Goal: Task Accomplishment & Management: Use online tool/utility

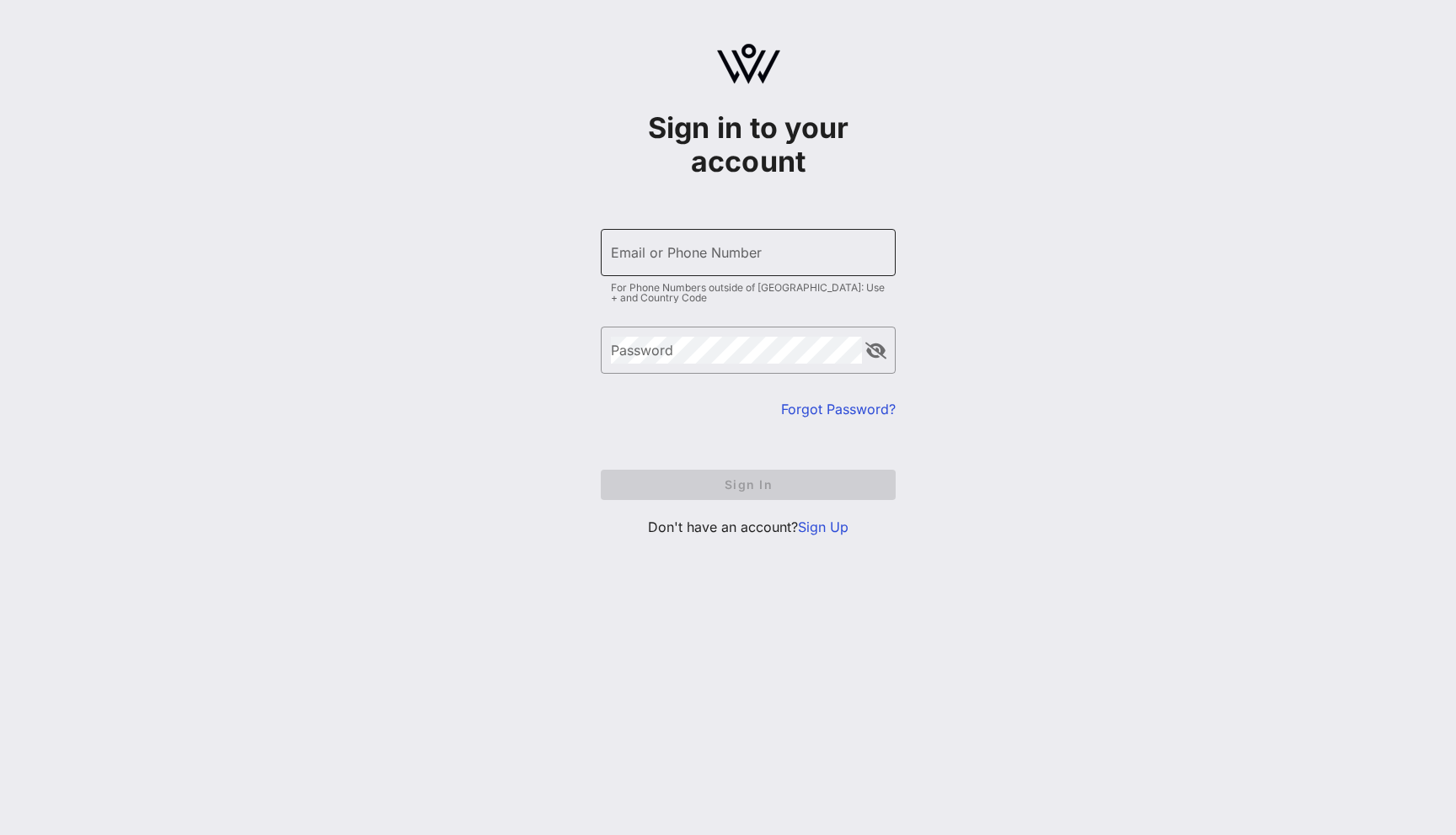
click at [705, 243] on input "Email or Phone Number" at bounding box center [748, 252] width 275 height 27
type input "[EMAIL_ADDRESS][DOMAIN_NAME]"
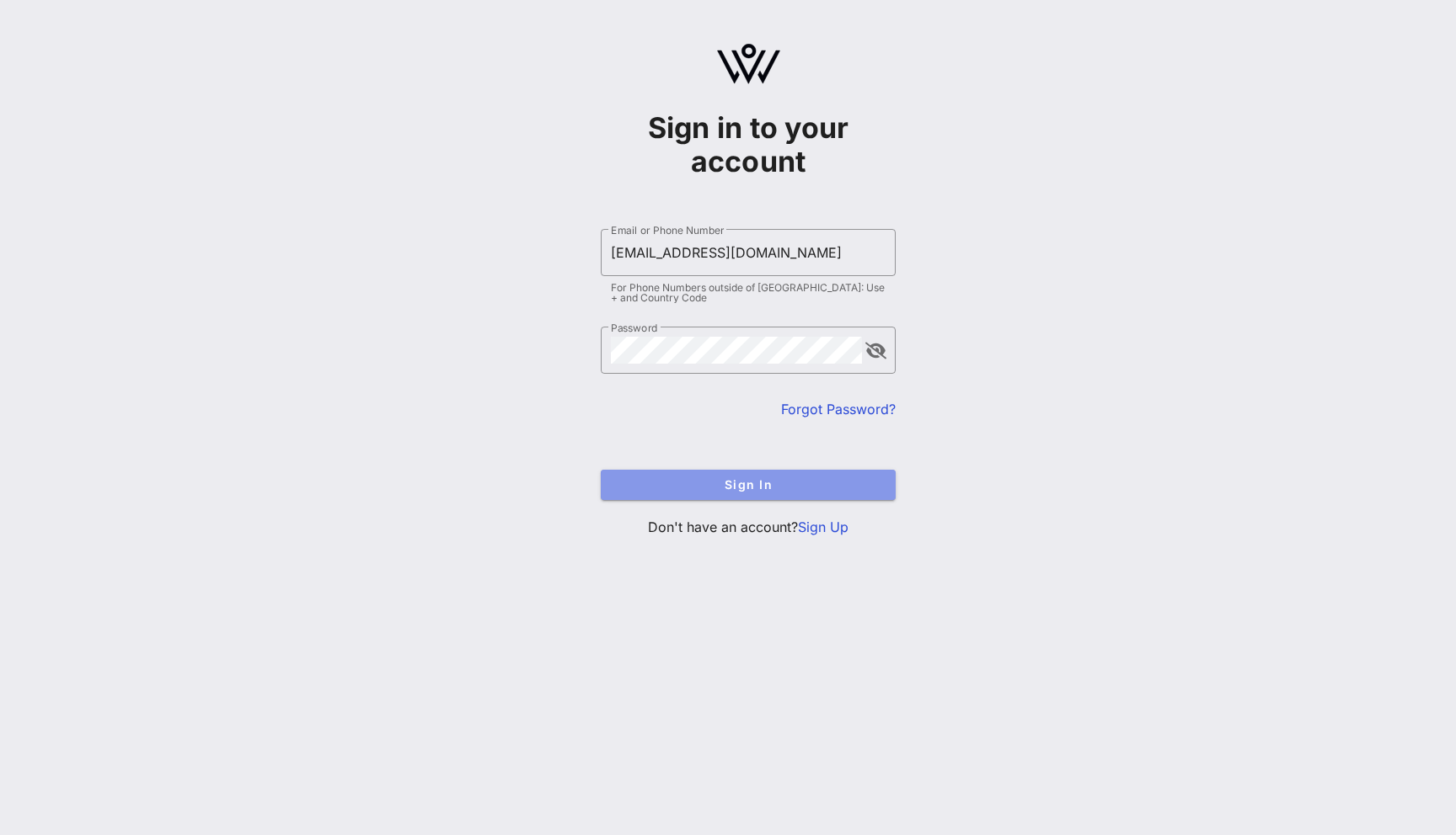
click at [737, 496] on button "Sign In" at bounding box center [748, 485] width 295 height 30
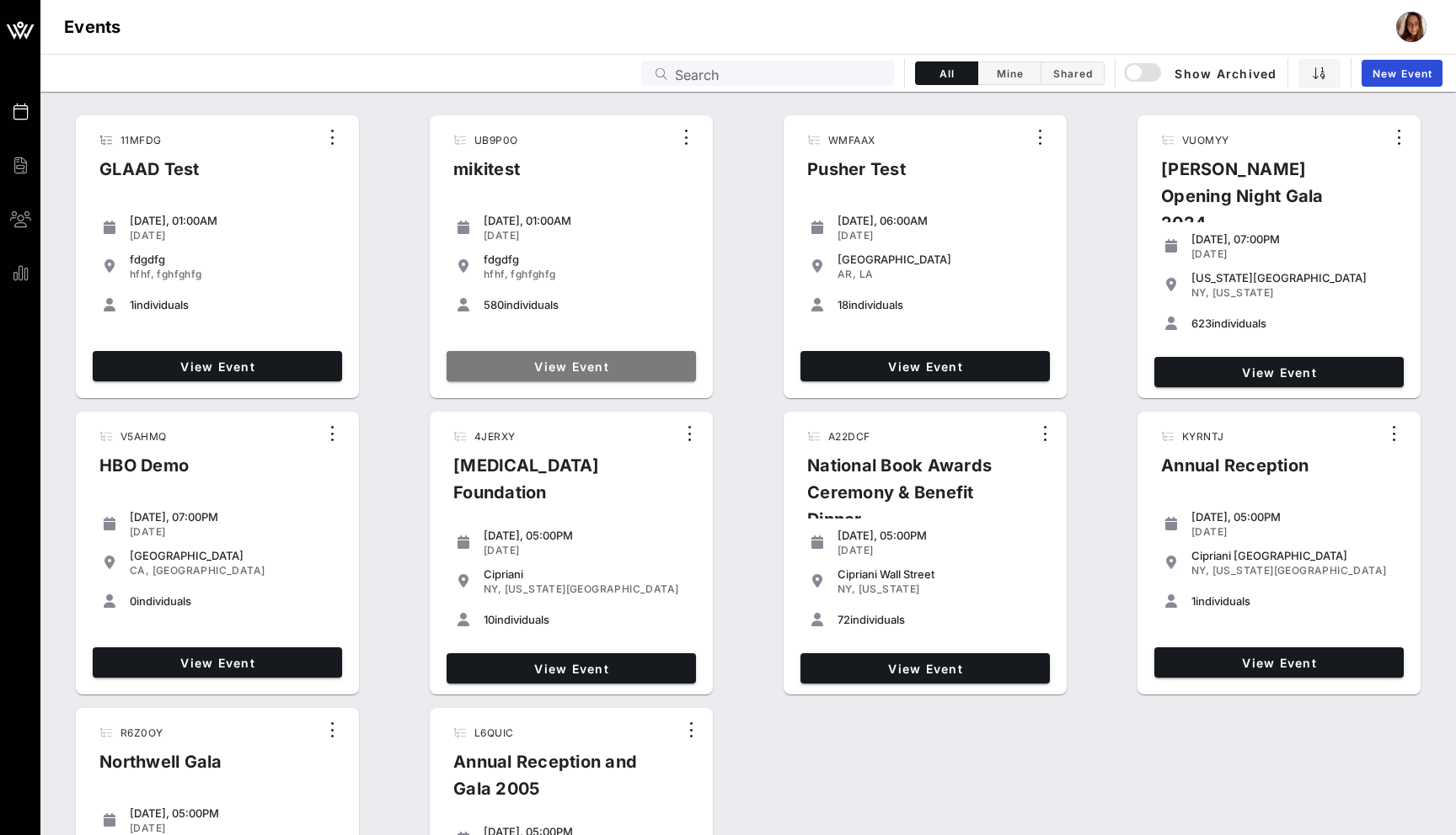
click at [503, 373] on link "View Event" at bounding box center [572, 366] width 250 height 30
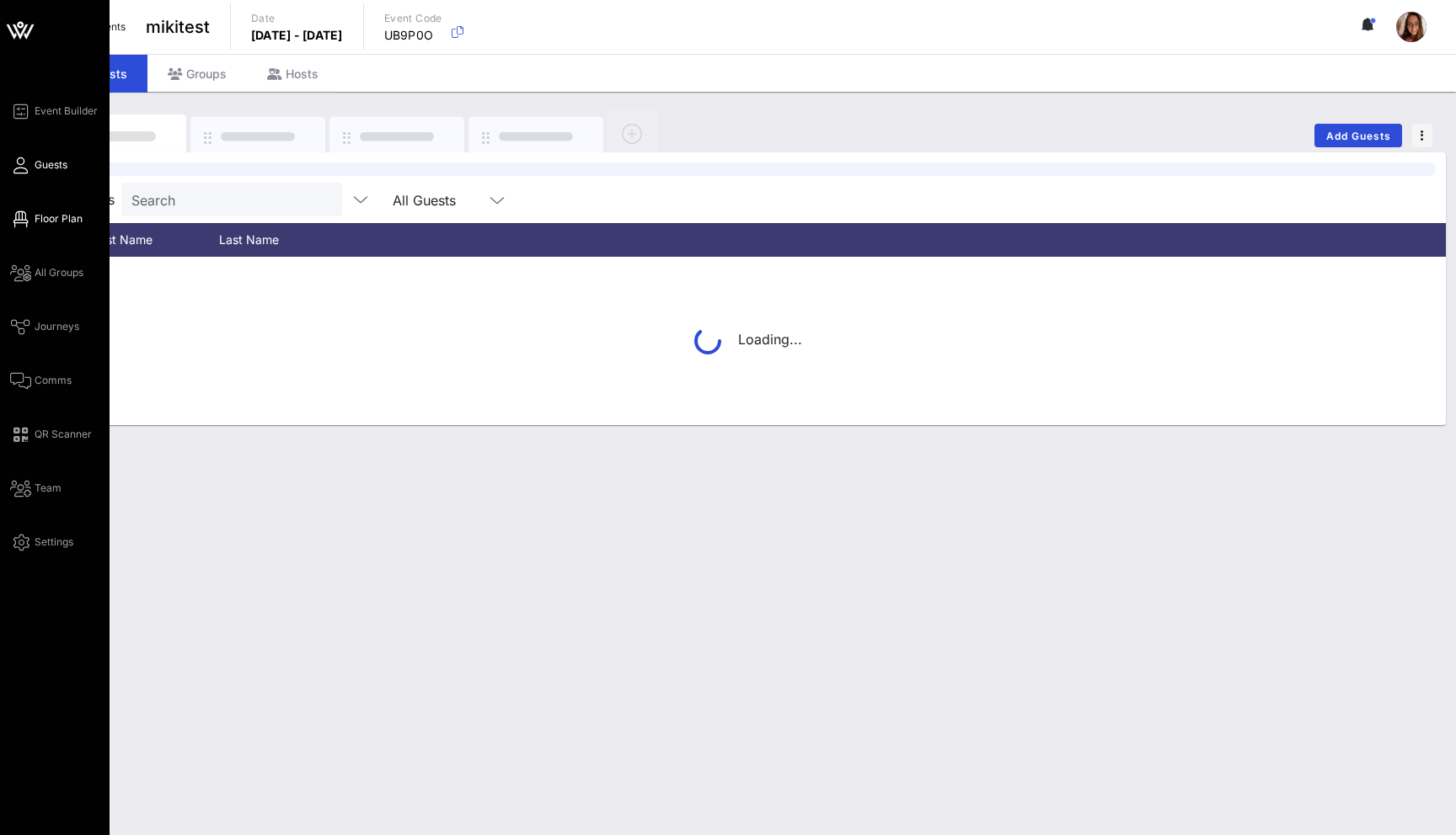
click at [37, 221] on span "Floor Plan" at bounding box center [58, 219] width 48 height 15
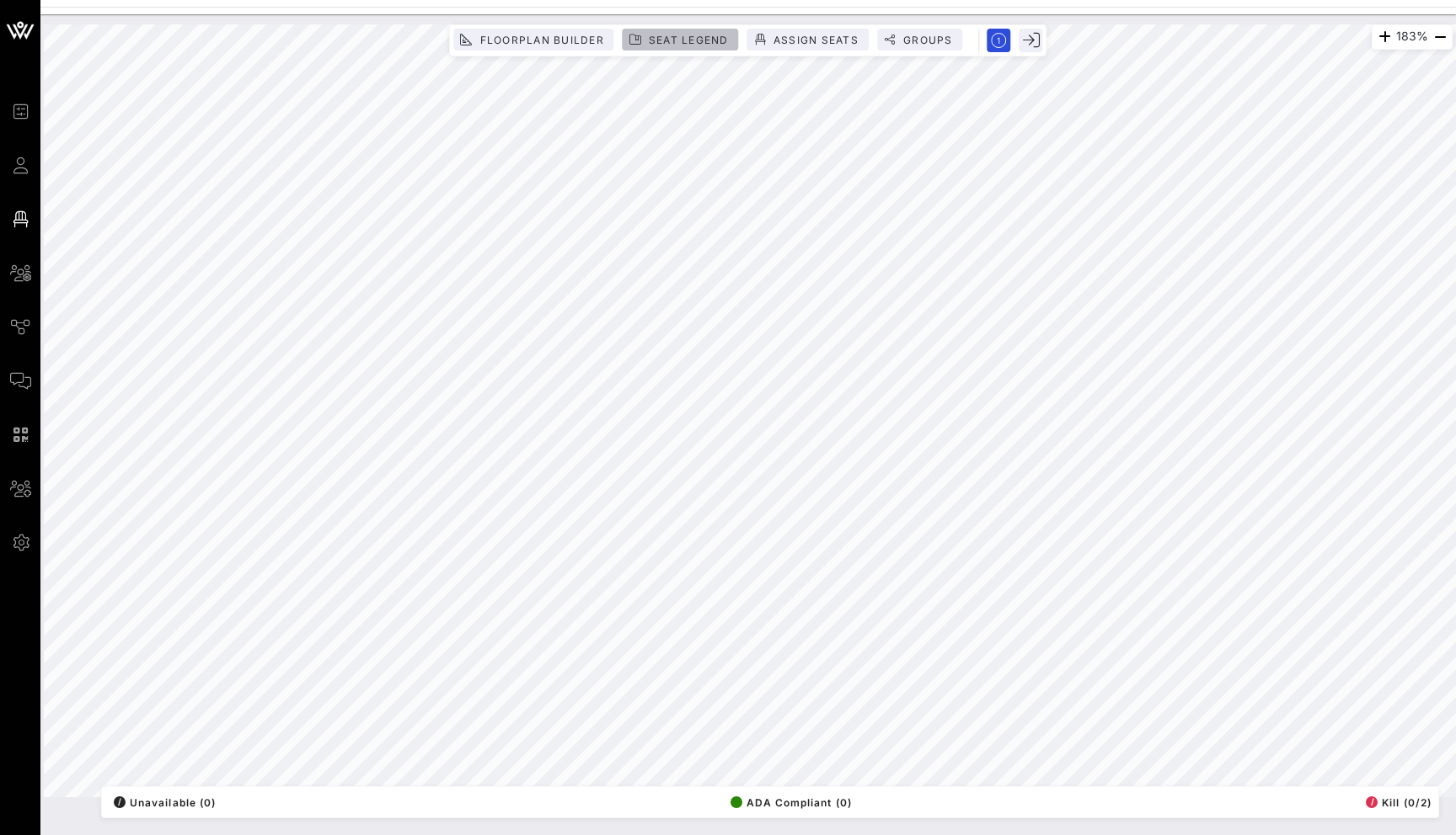
click at [696, 40] on span "Seat Legend" at bounding box center [688, 39] width 81 height 12
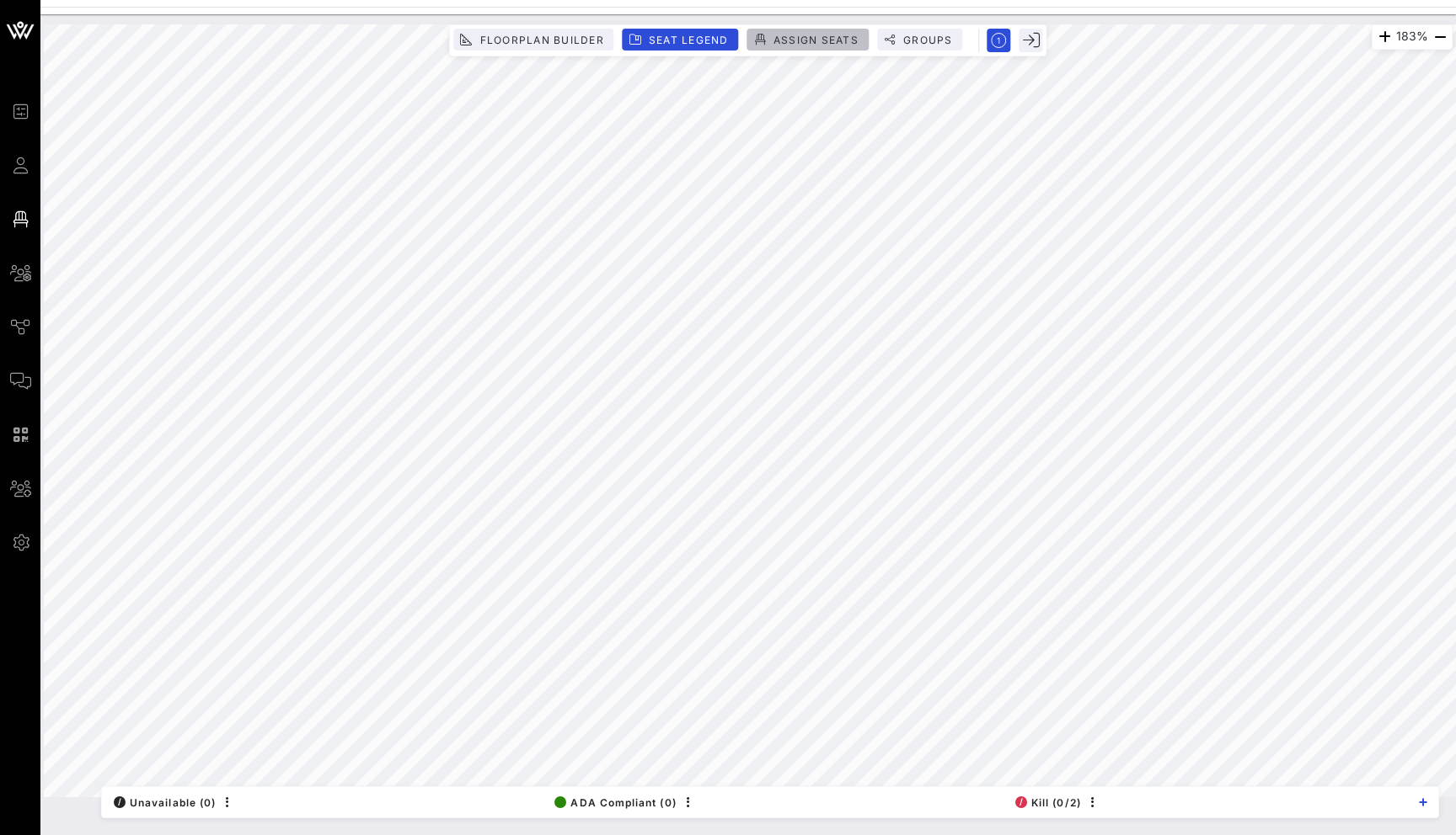
click at [794, 41] on span "Assign Seats" at bounding box center [816, 39] width 86 height 12
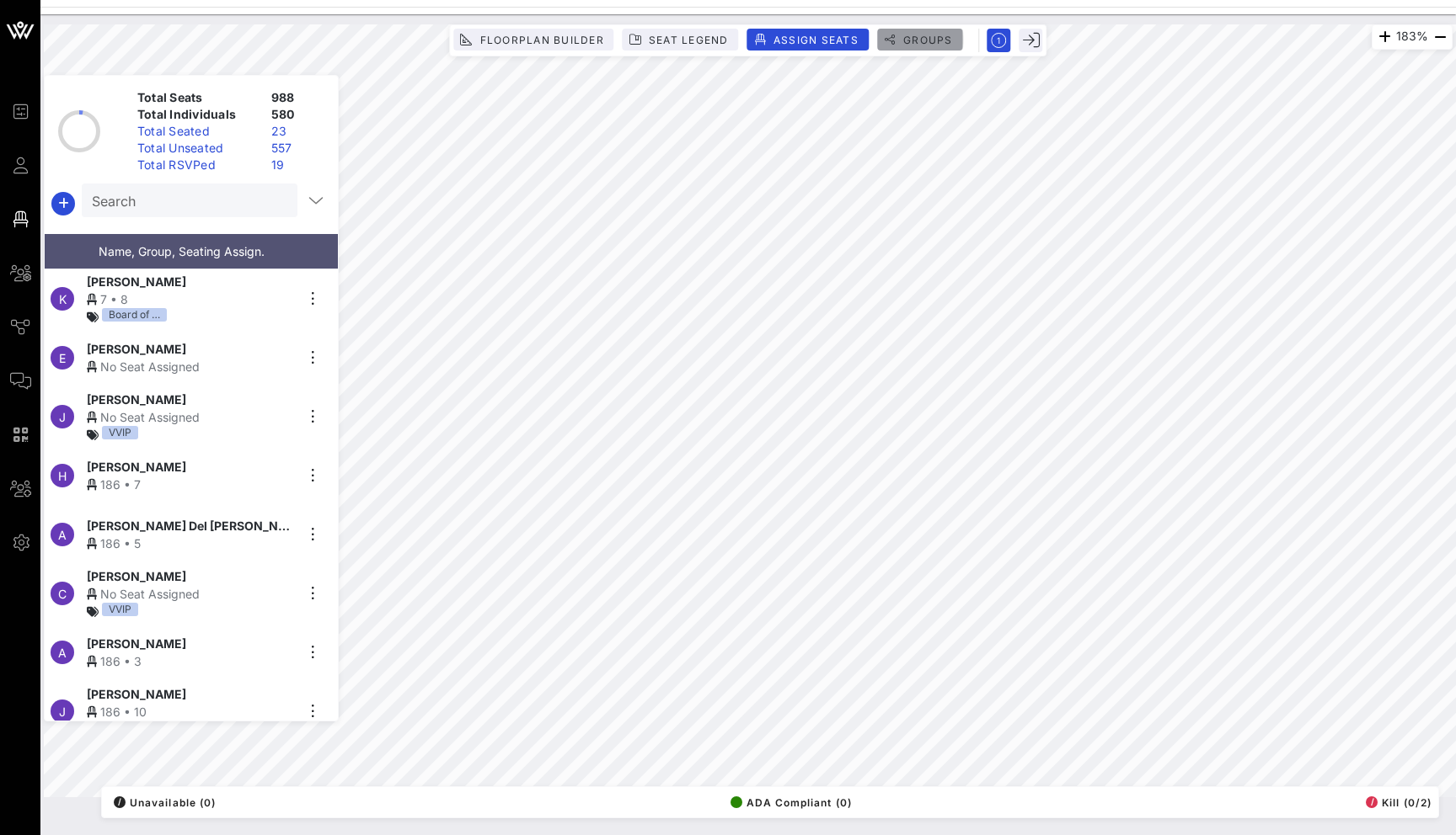
click at [926, 41] on span "Groups" at bounding box center [927, 39] width 51 height 12
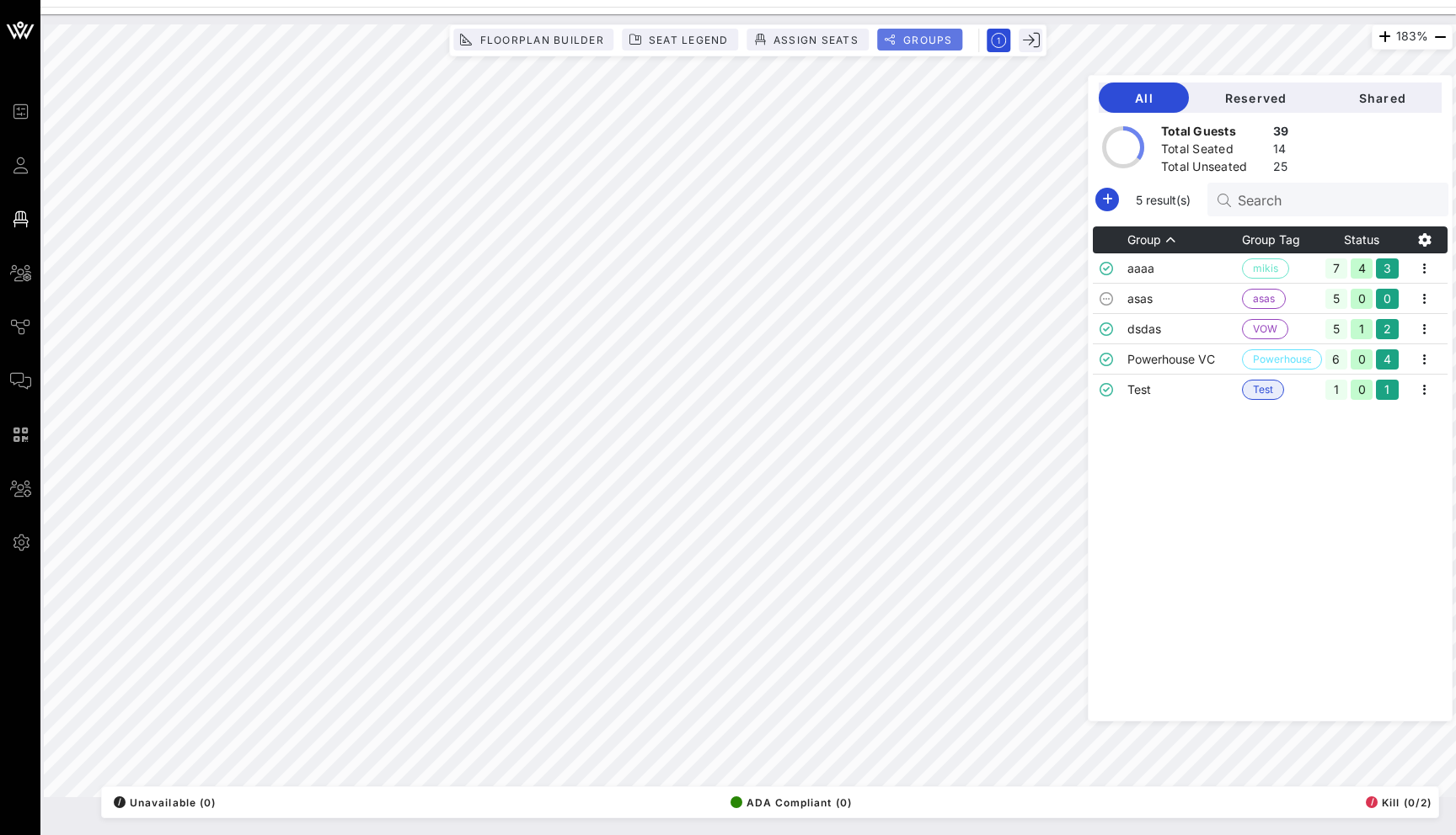
click at [926, 41] on span "Groups" at bounding box center [927, 39] width 51 height 12
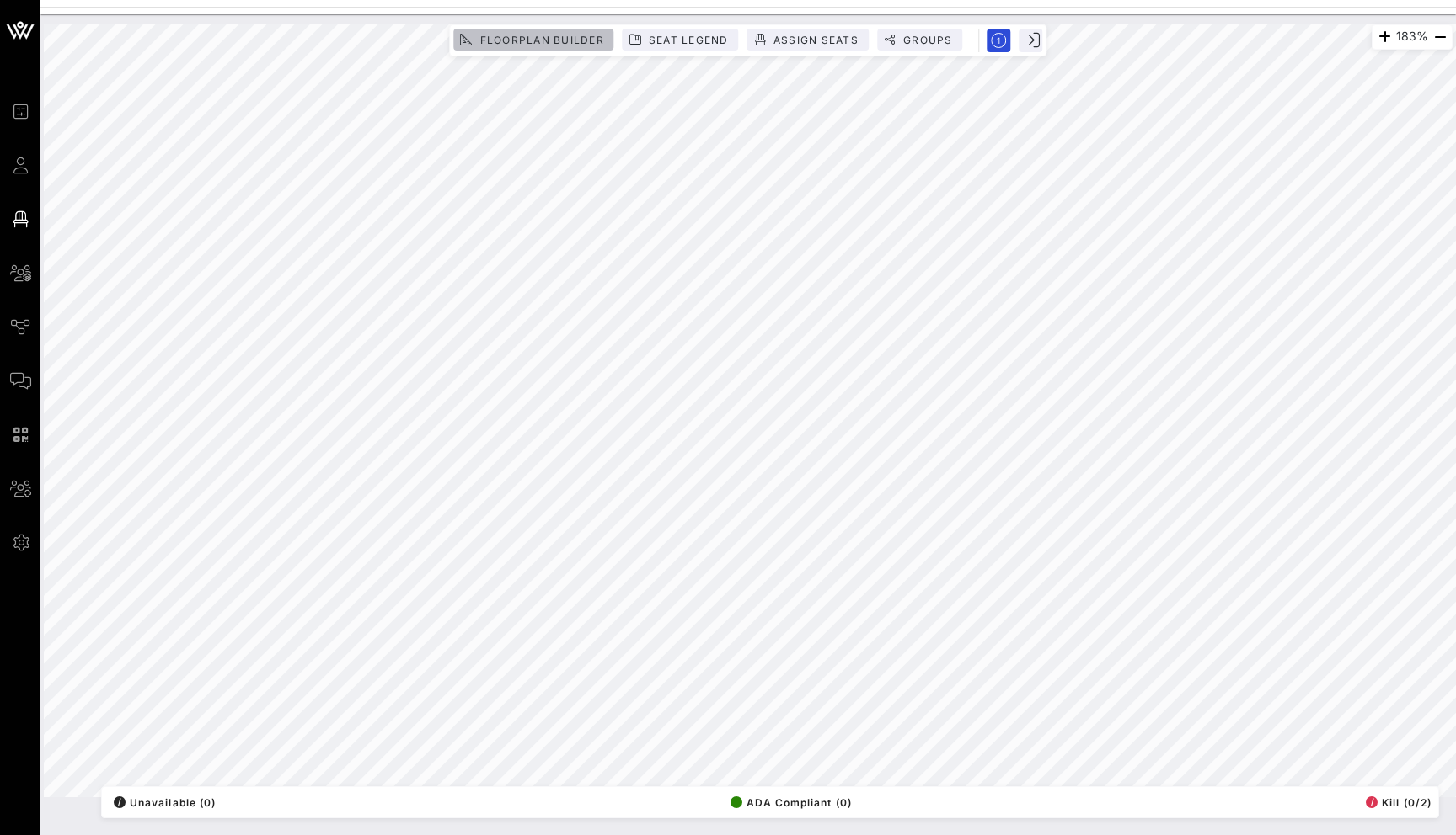
click at [557, 29] on button "Floorplan Builder" at bounding box center [533, 39] width 161 height 22
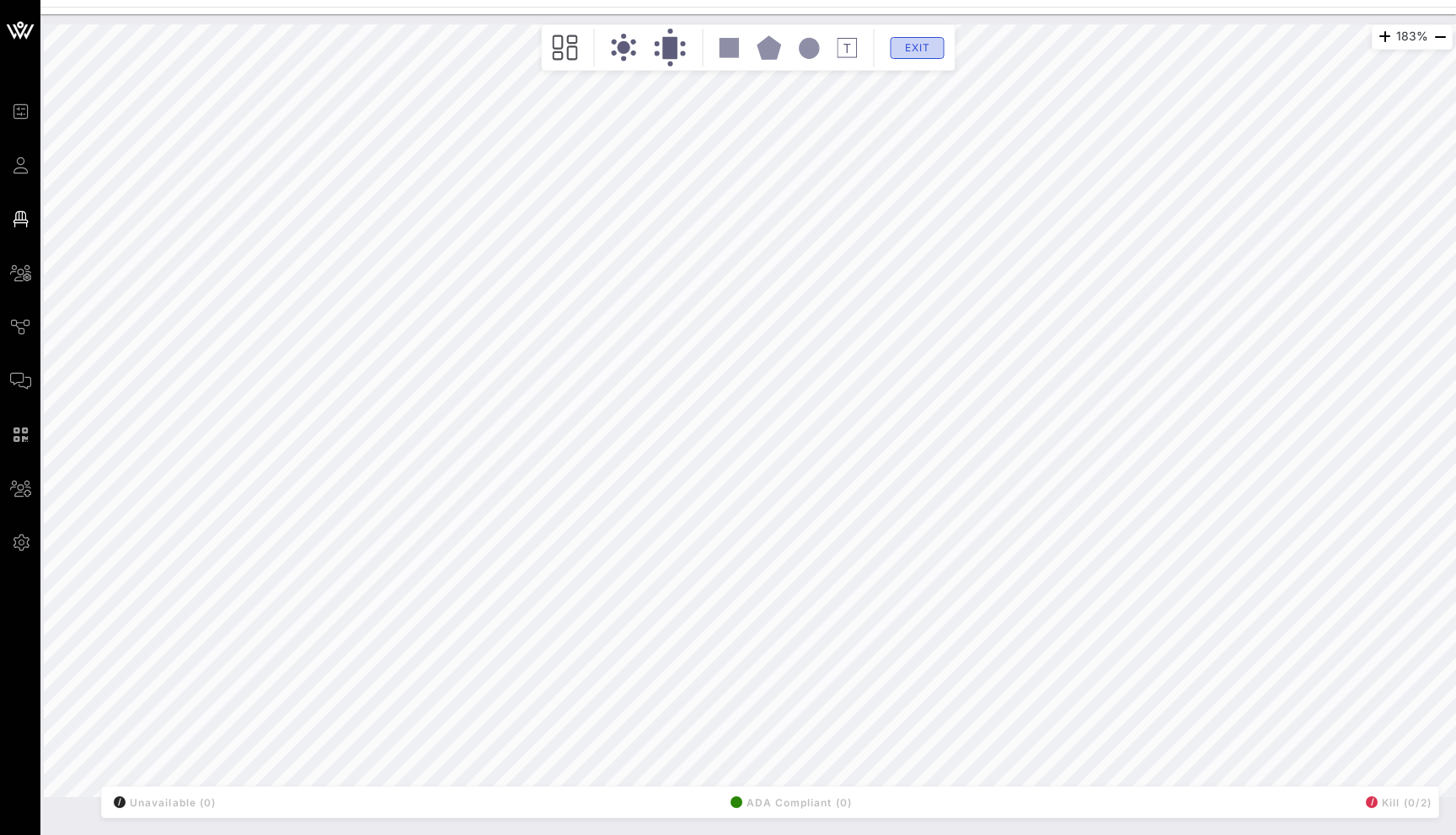
click at [914, 50] on span "Exit" at bounding box center [917, 47] width 32 height 12
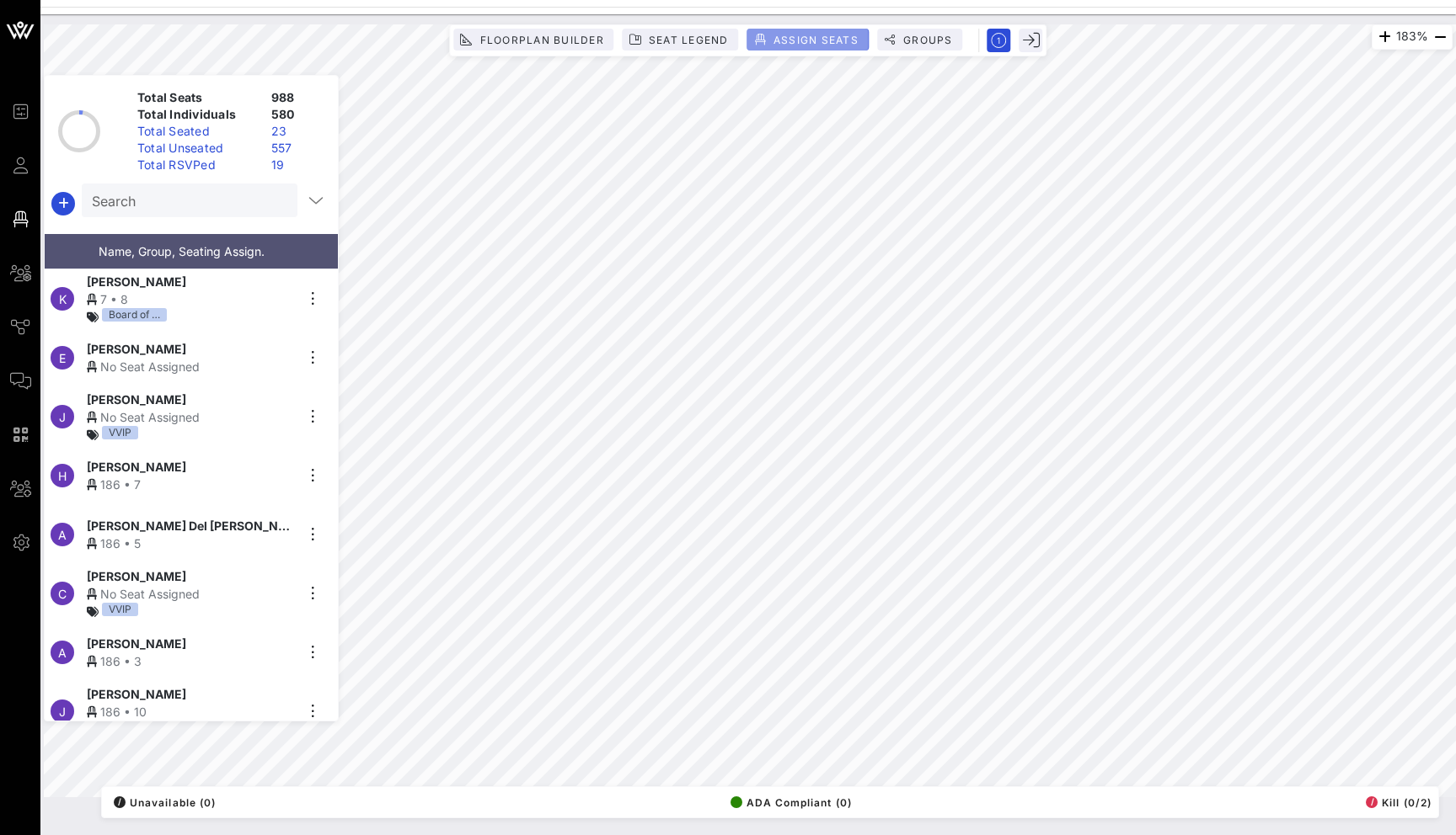
click at [825, 37] on span "Assign Seats" at bounding box center [816, 39] width 86 height 12
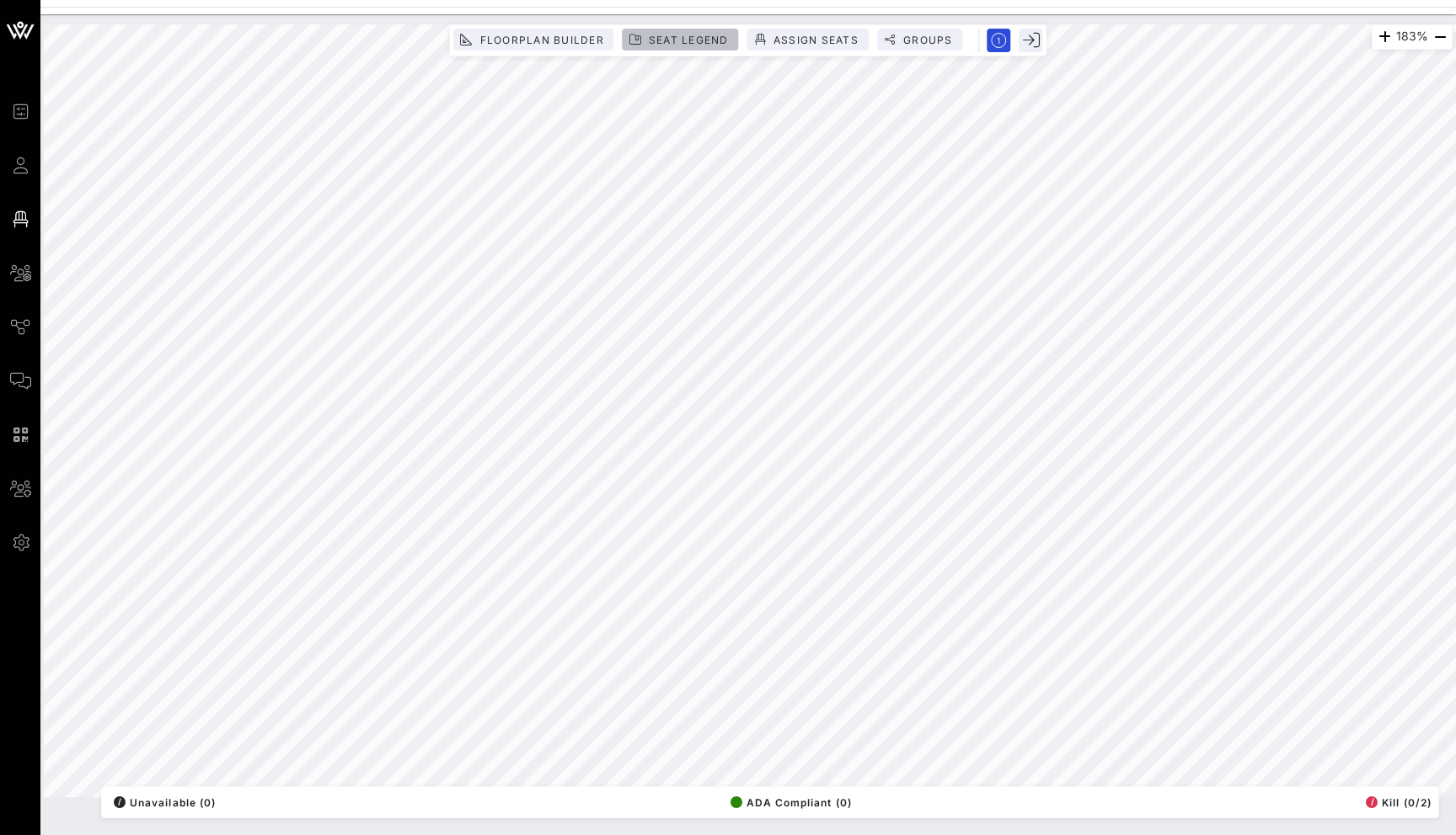
click at [697, 45] on span "Seat Legend" at bounding box center [688, 39] width 81 height 12
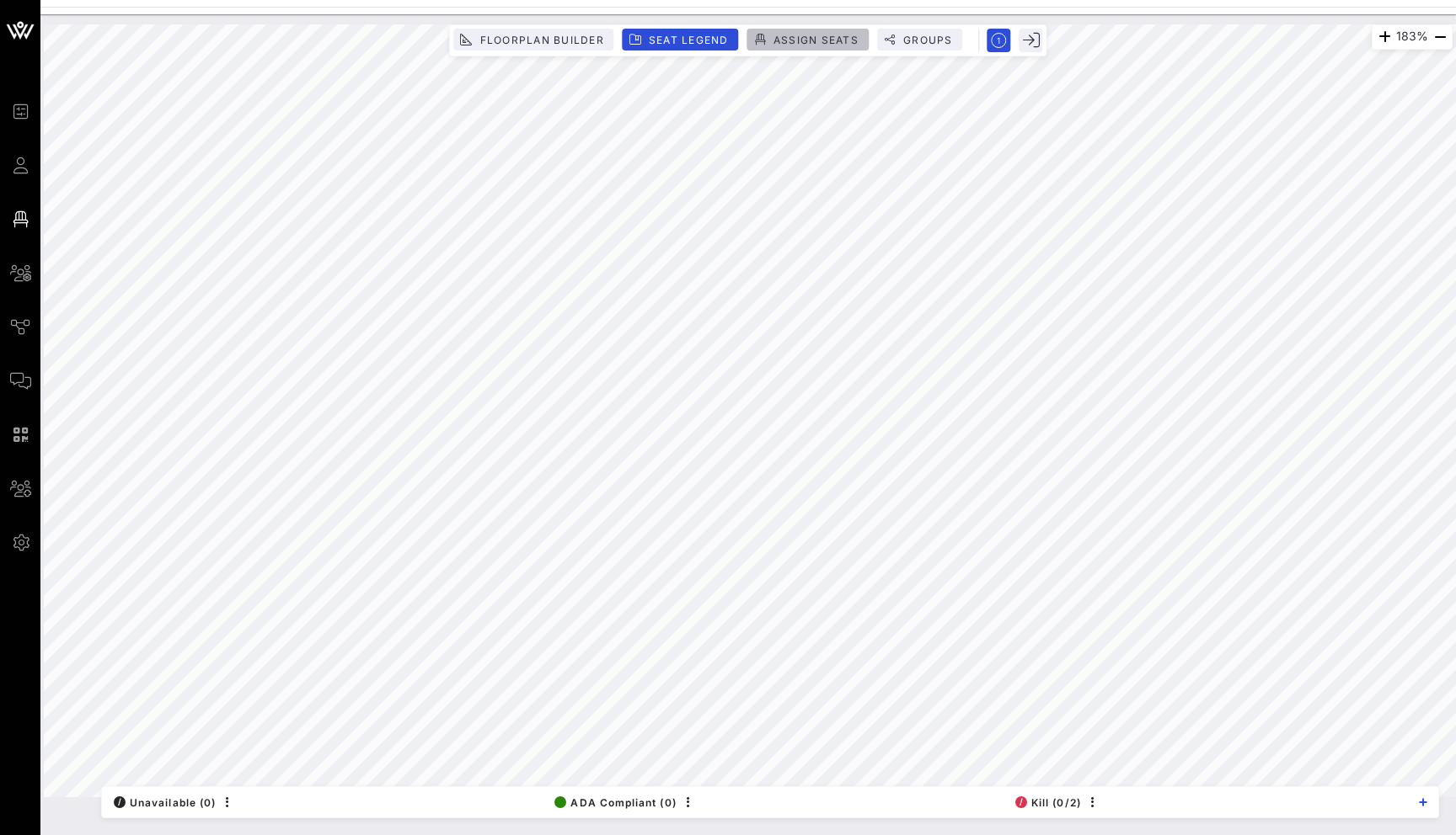
click at [803, 37] on span "Assign Seats" at bounding box center [816, 39] width 86 height 12
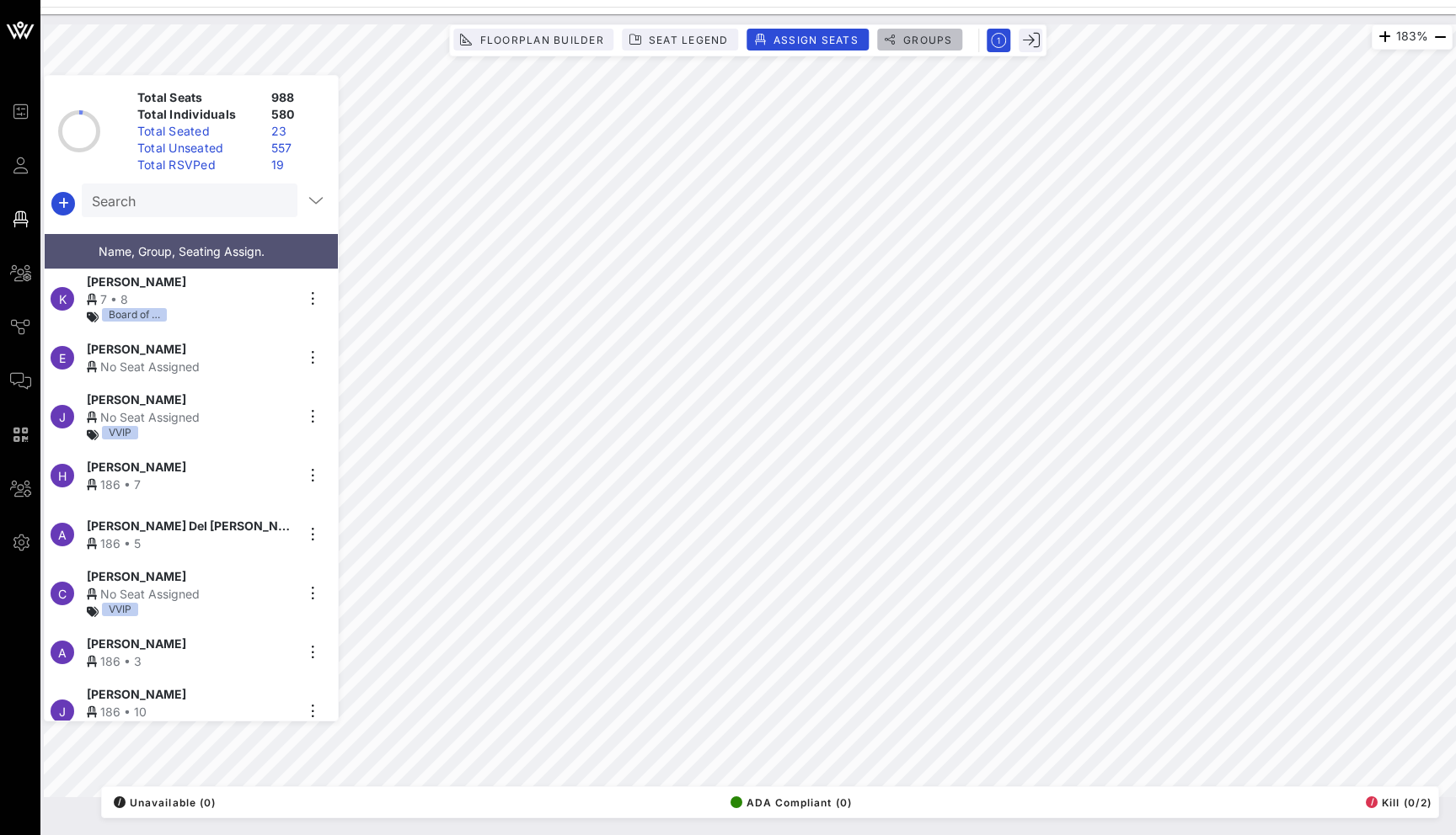
click at [927, 41] on span "Groups" at bounding box center [927, 39] width 51 height 12
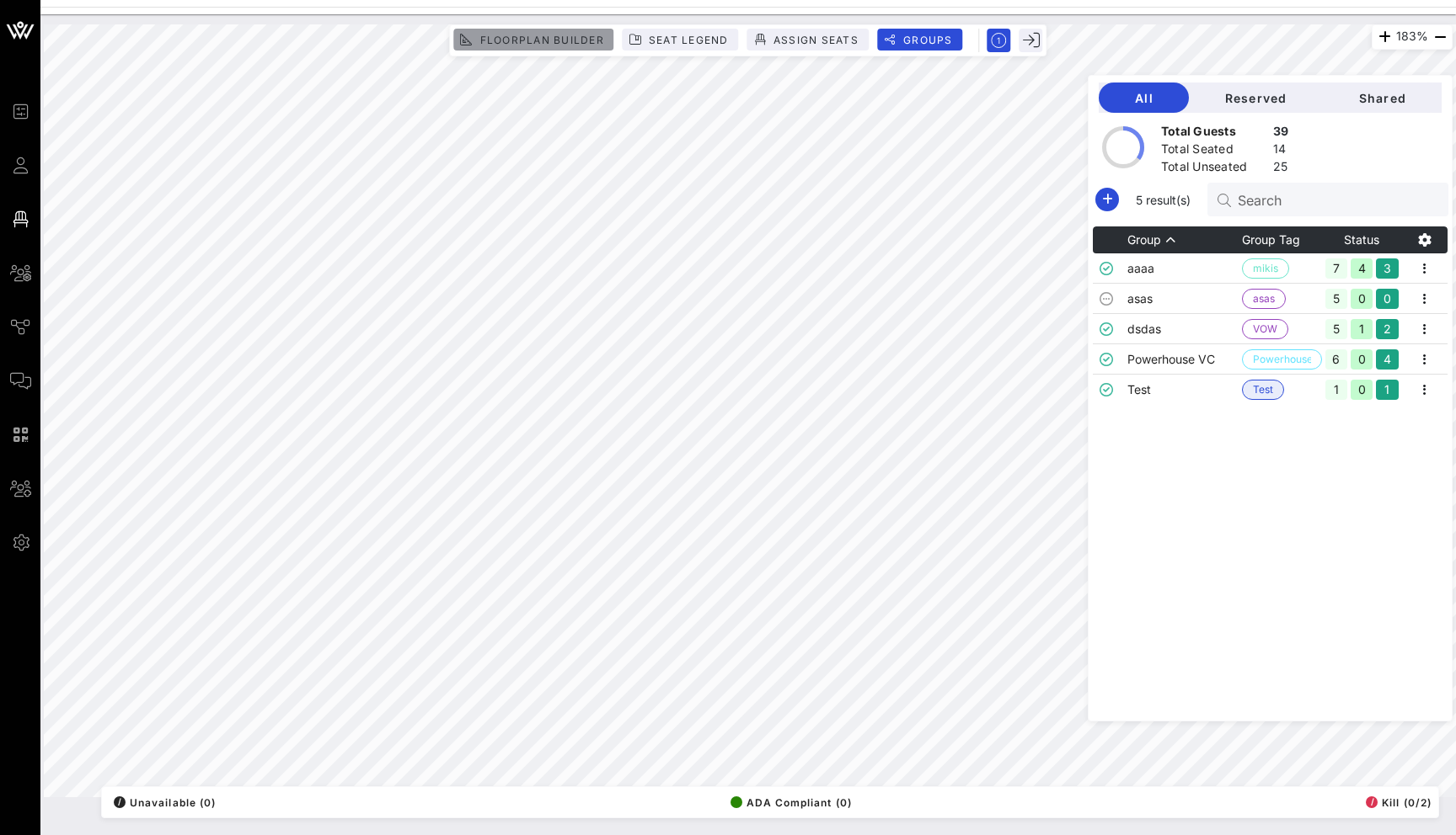
click at [536, 36] on span "Floorplan Builder" at bounding box center [541, 39] width 125 height 12
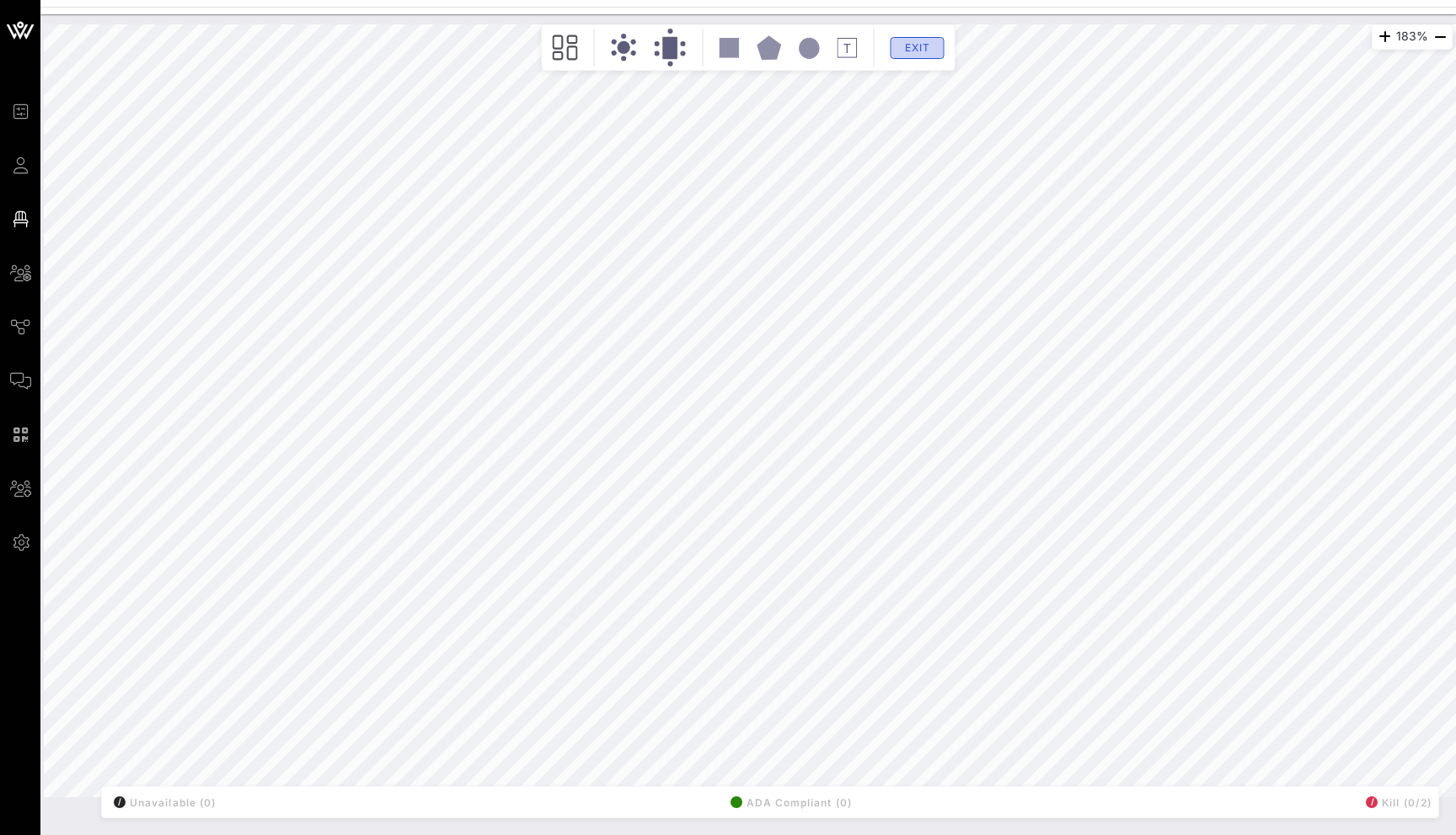
click at [910, 51] on span "Exit" at bounding box center [917, 47] width 32 height 12
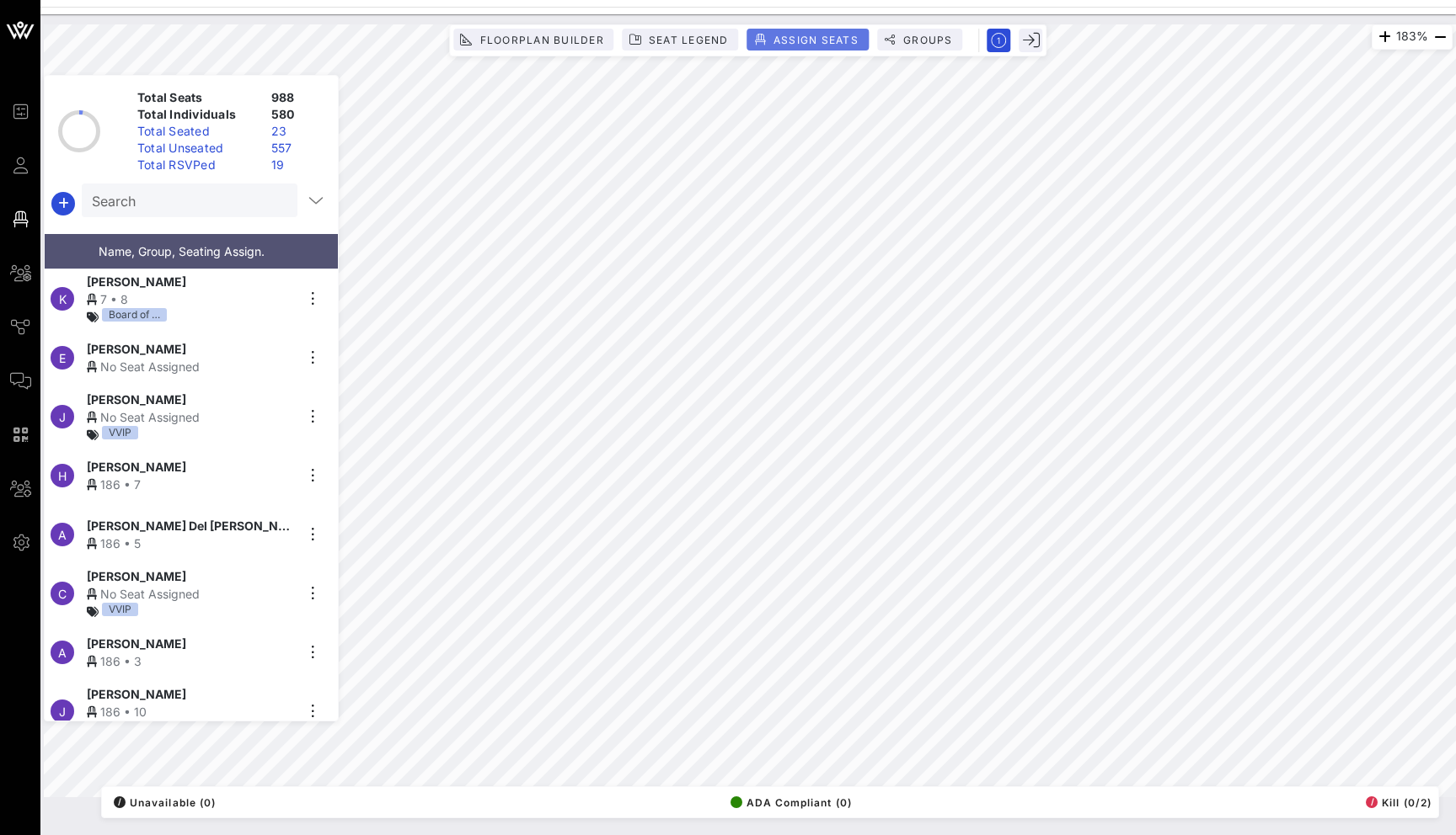
click at [866, 37] on button "Assign Seats" at bounding box center [807, 39] width 121 height 22
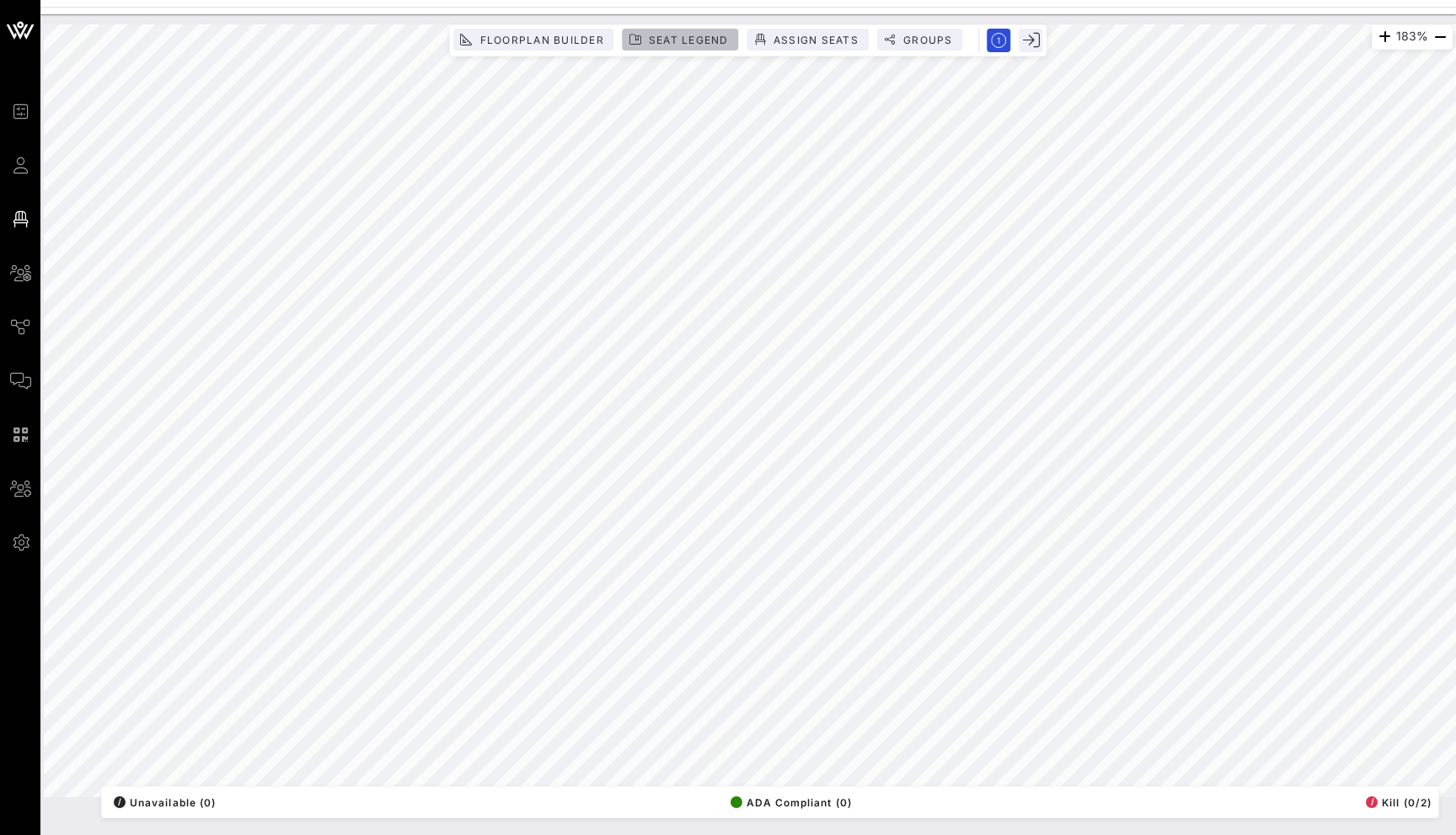
click at [712, 41] on span "Seat Legend" at bounding box center [688, 39] width 81 height 12
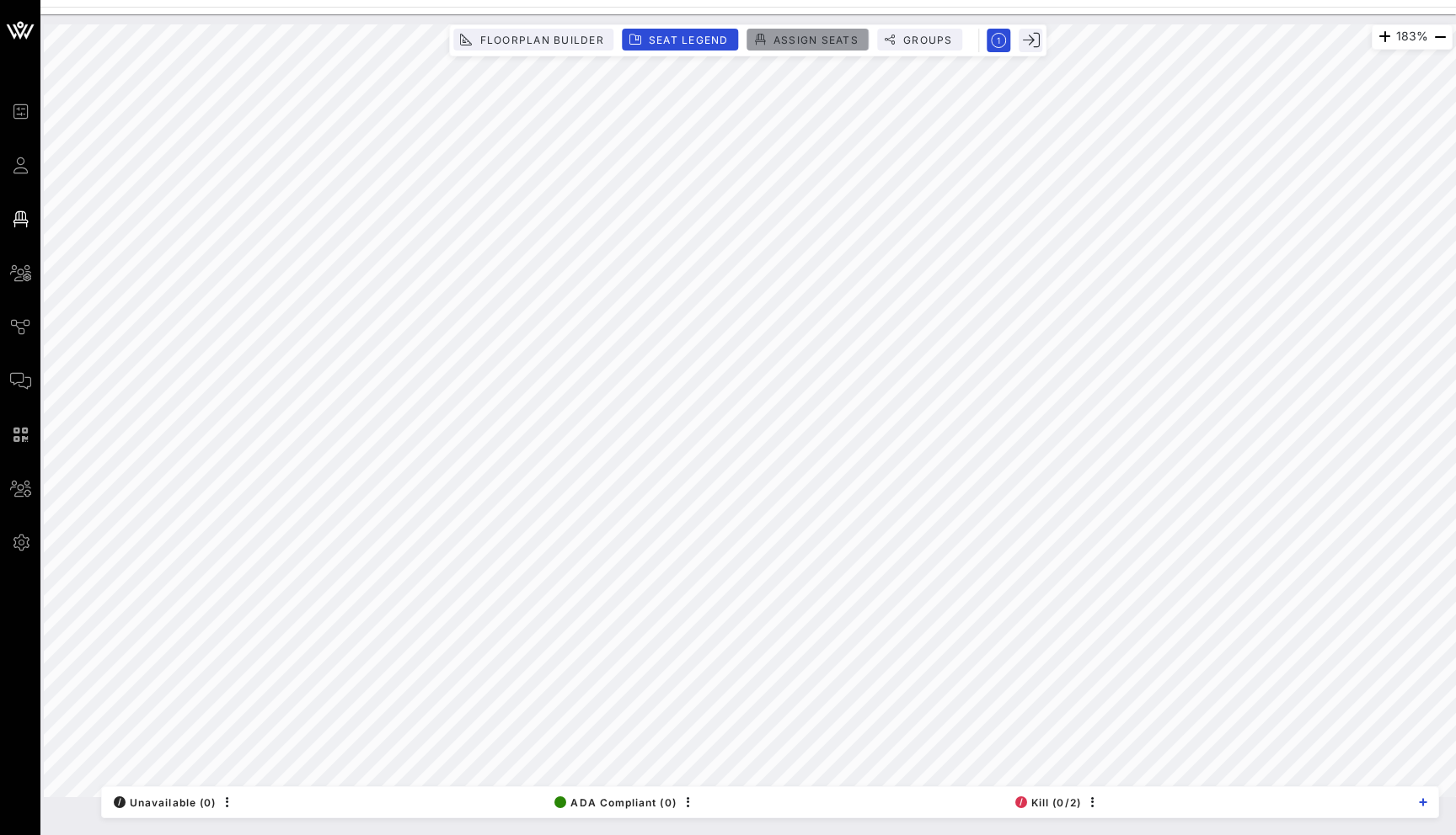
click at [813, 45] on span "Assign Seats" at bounding box center [816, 39] width 86 height 12
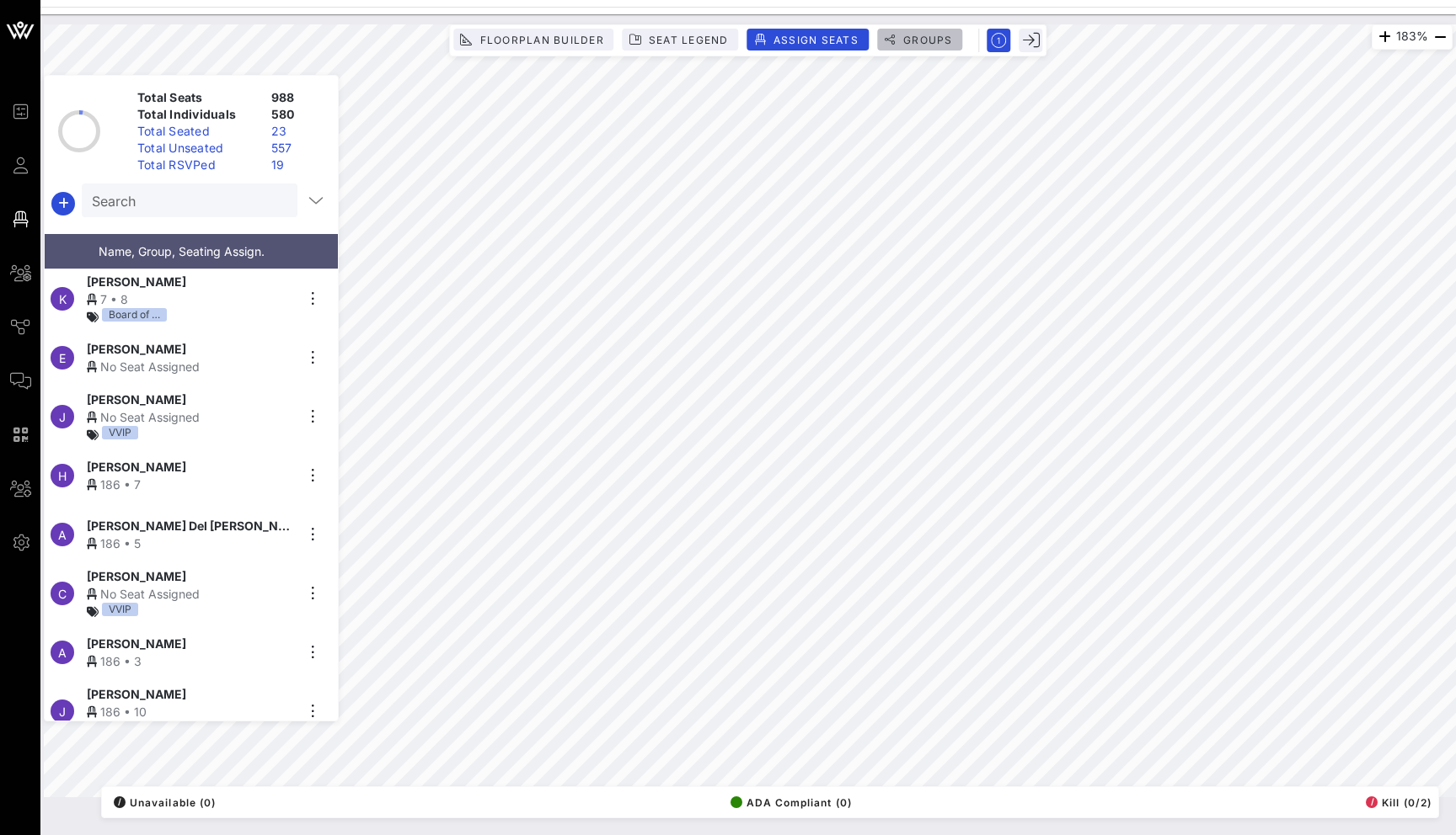
click at [934, 40] on span "Groups" at bounding box center [927, 39] width 51 height 12
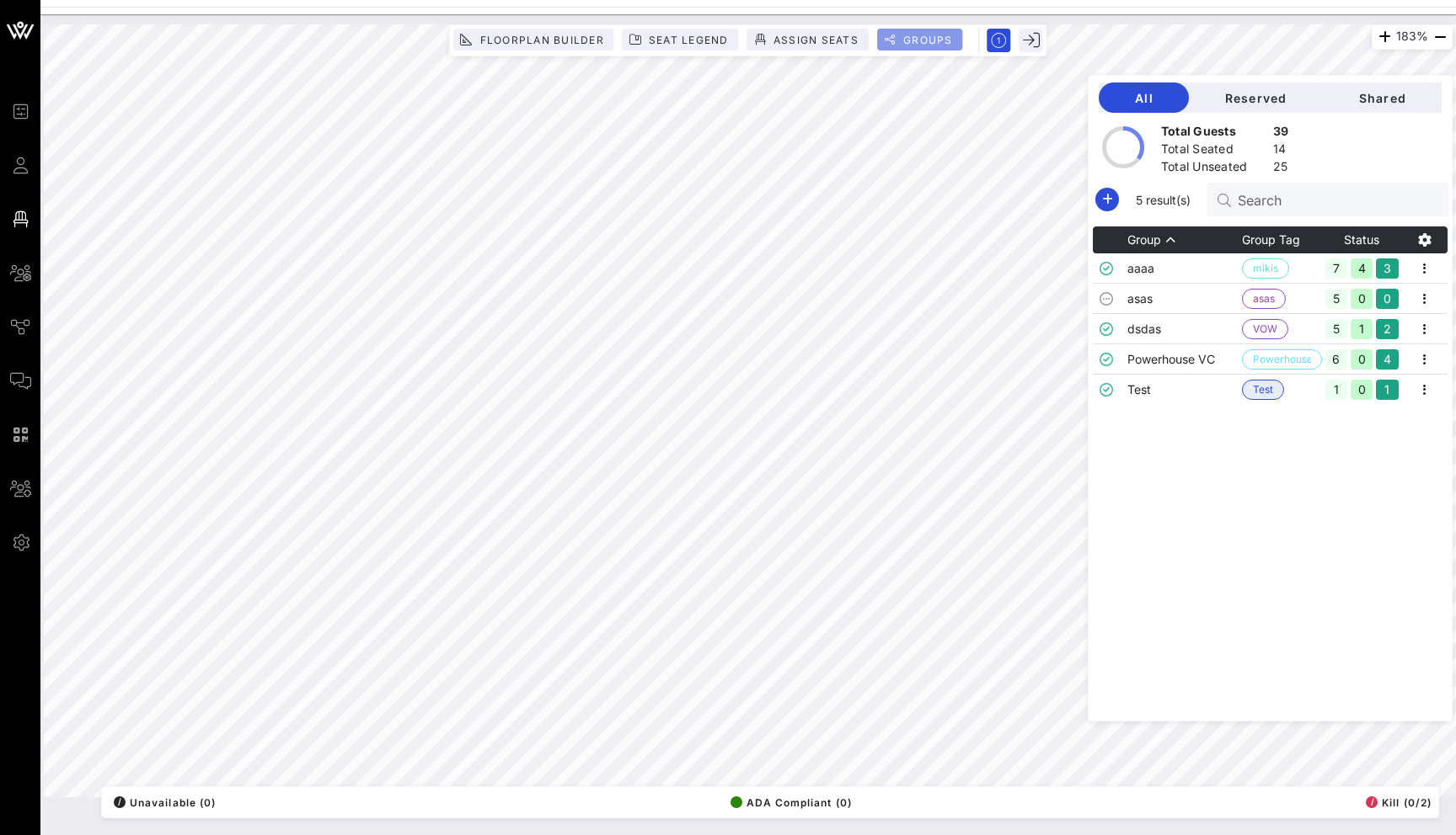
click at [934, 40] on span "Groups" at bounding box center [927, 39] width 51 height 12
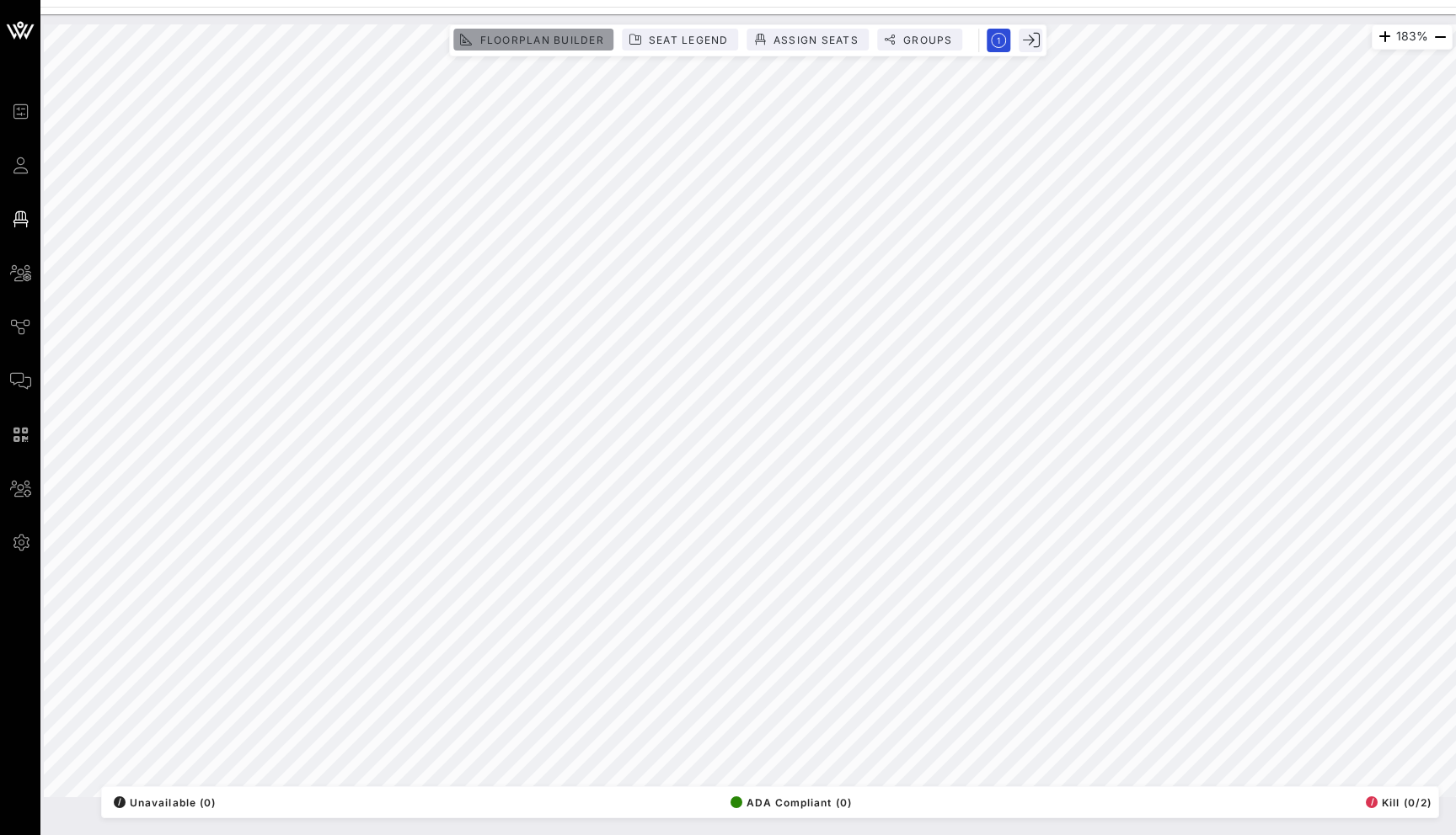
click at [552, 39] on span "Floorplan Builder" at bounding box center [541, 39] width 125 height 12
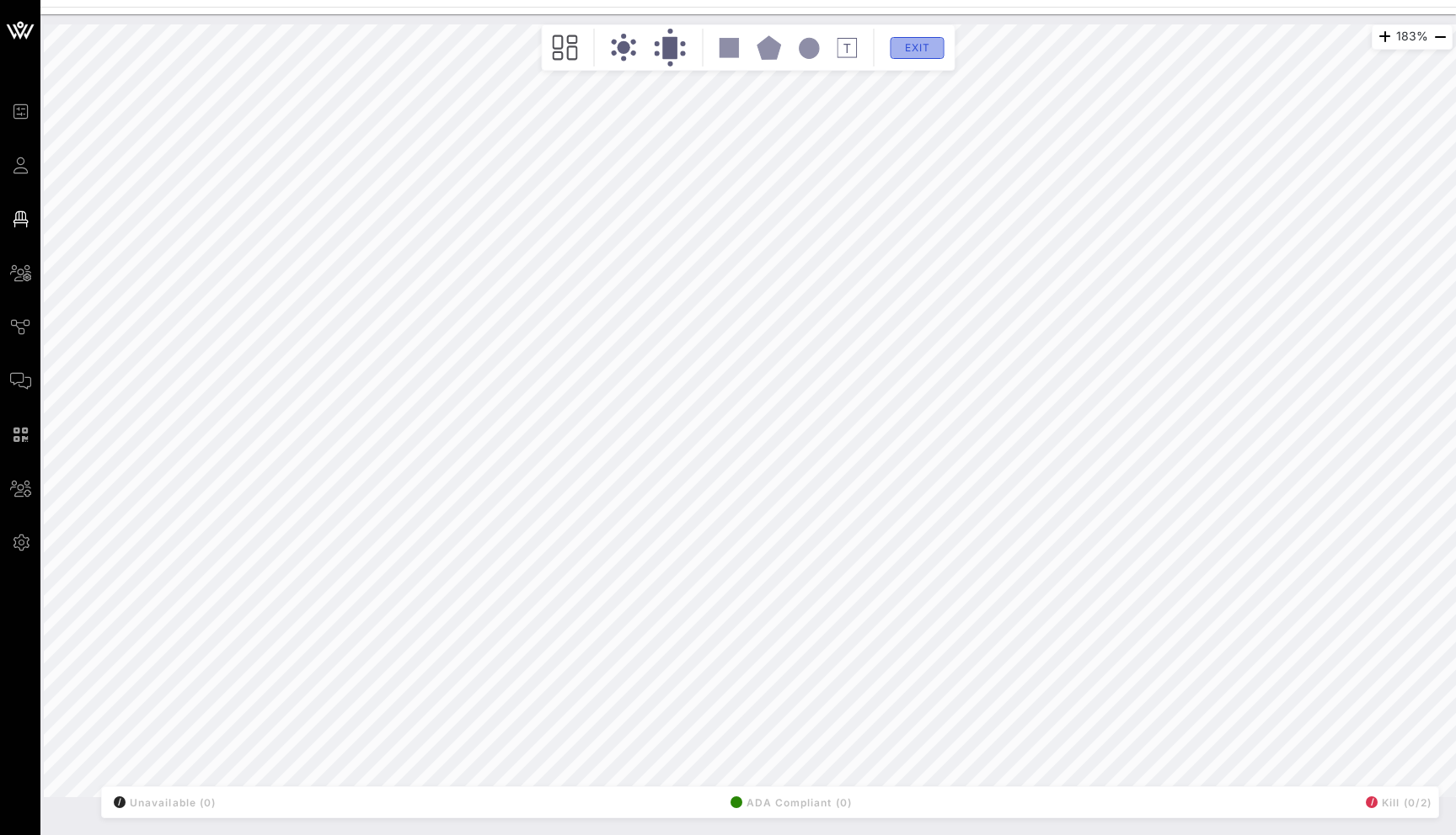
click at [927, 46] on span "Exit" at bounding box center [917, 47] width 32 height 12
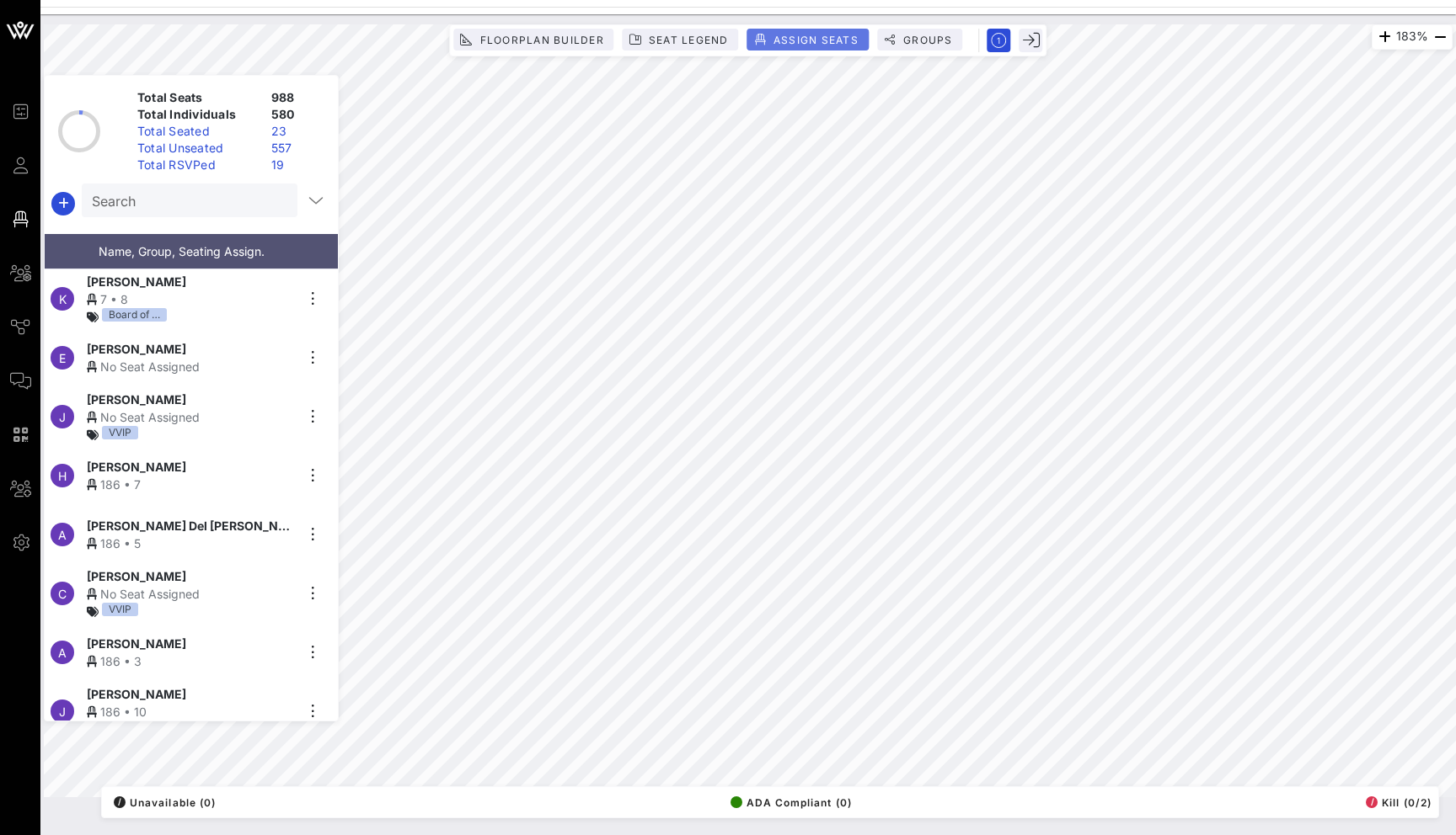
click at [844, 46] on button "Assign Seats" at bounding box center [807, 39] width 121 height 22
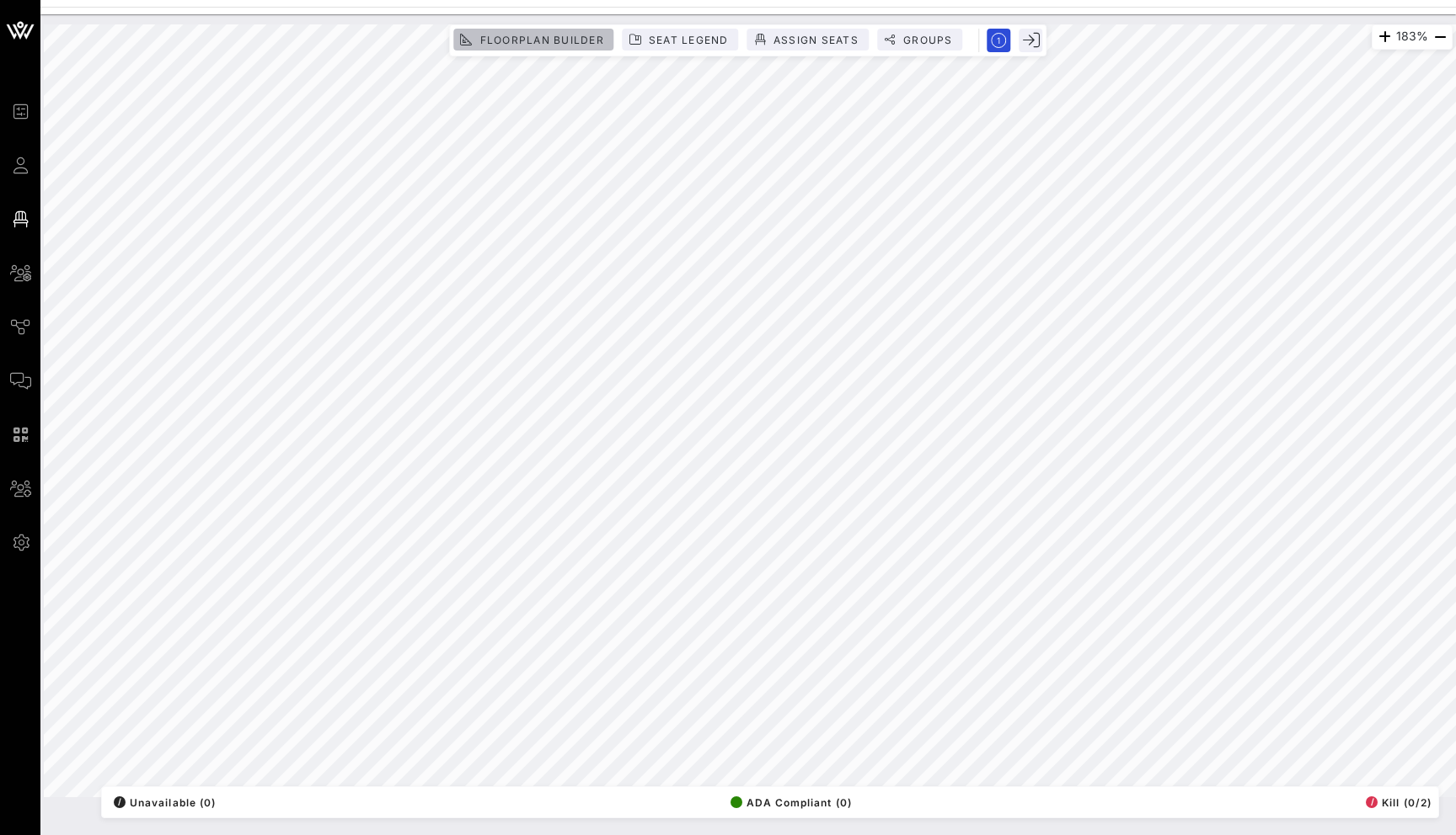
click at [502, 45] on span "Floorplan Builder" at bounding box center [541, 39] width 125 height 12
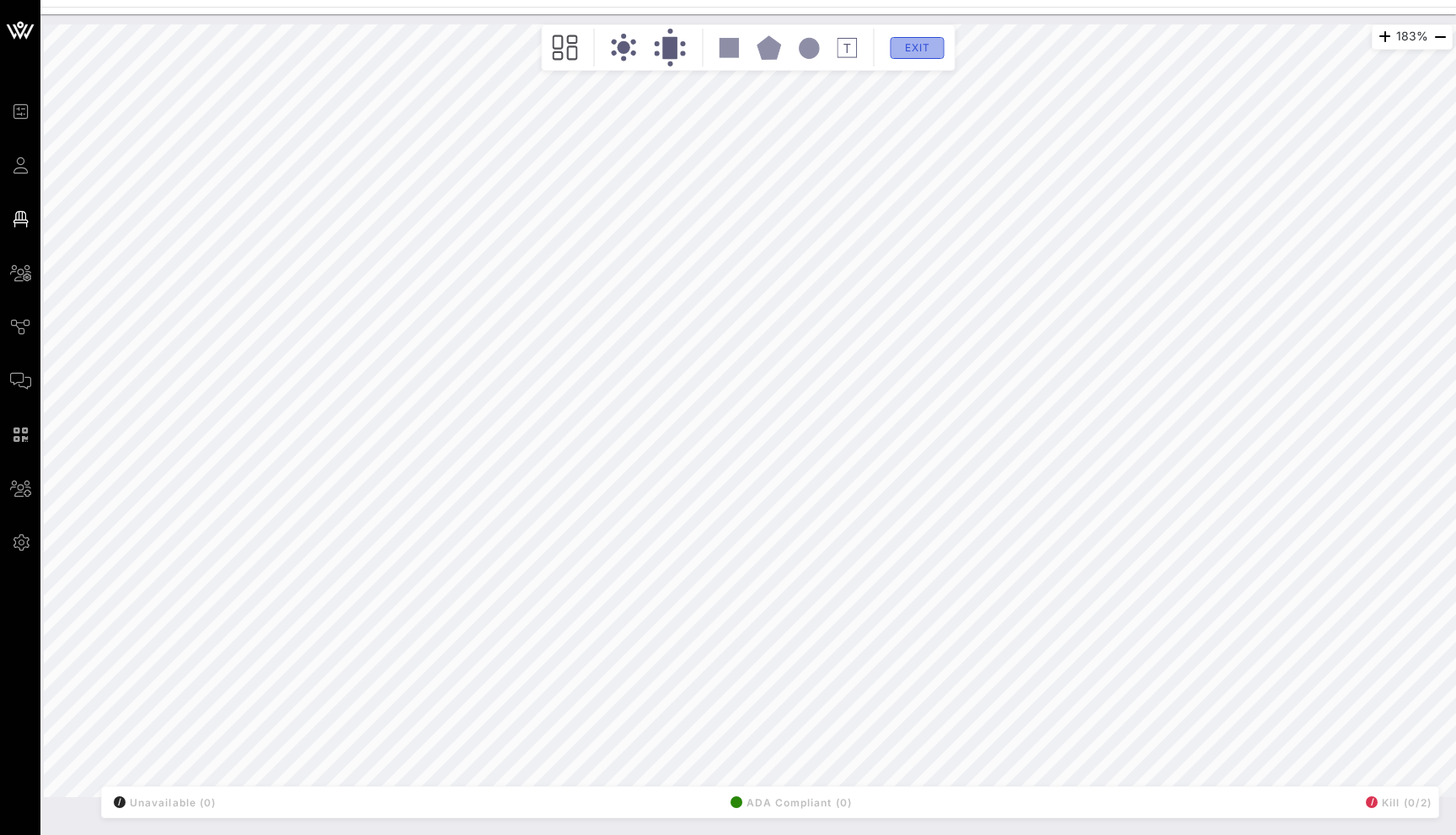
click at [917, 48] on span "Exit" at bounding box center [917, 47] width 32 height 12
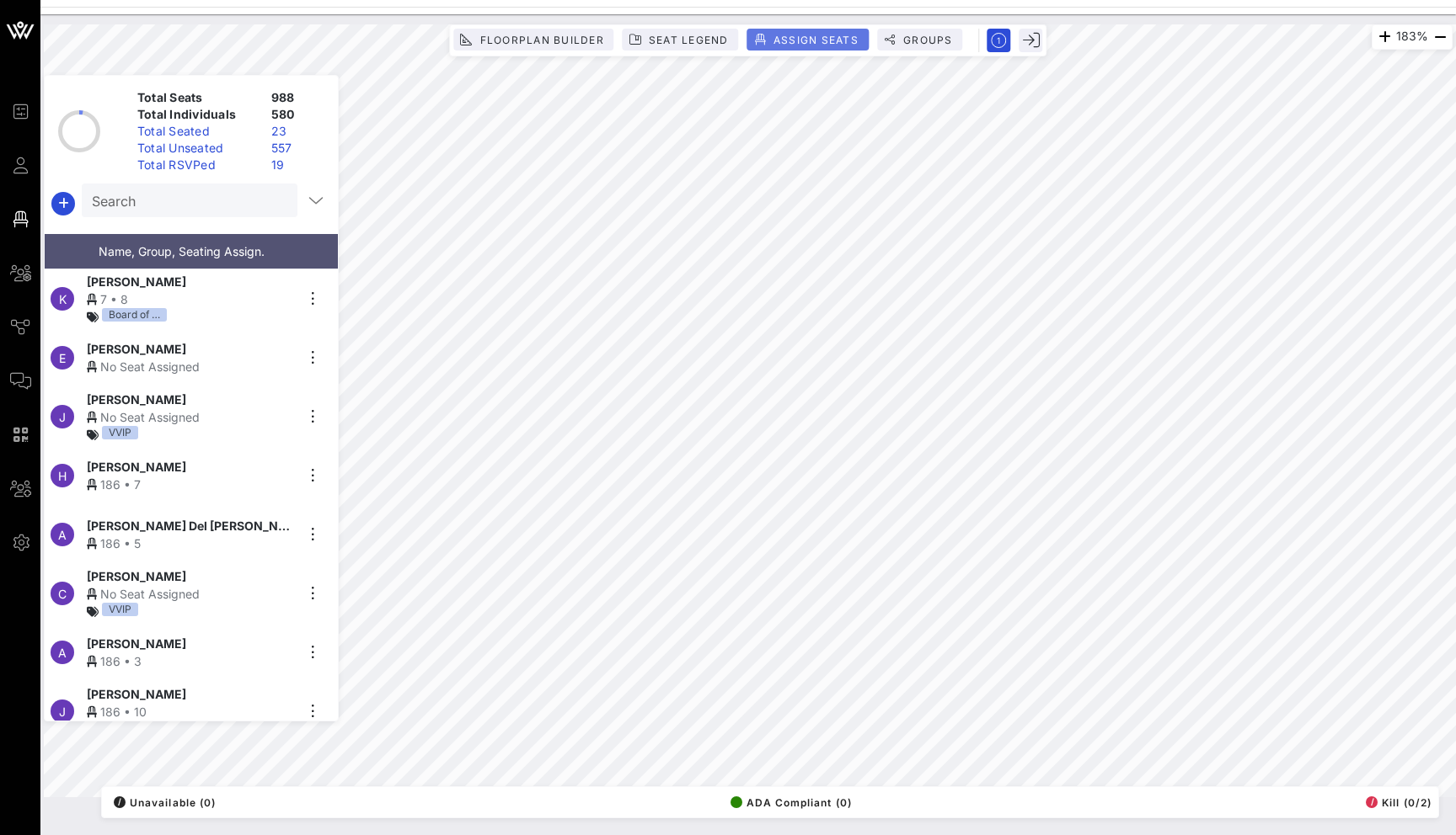
click at [866, 36] on button "Assign Seats" at bounding box center [807, 39] width 121 height 22
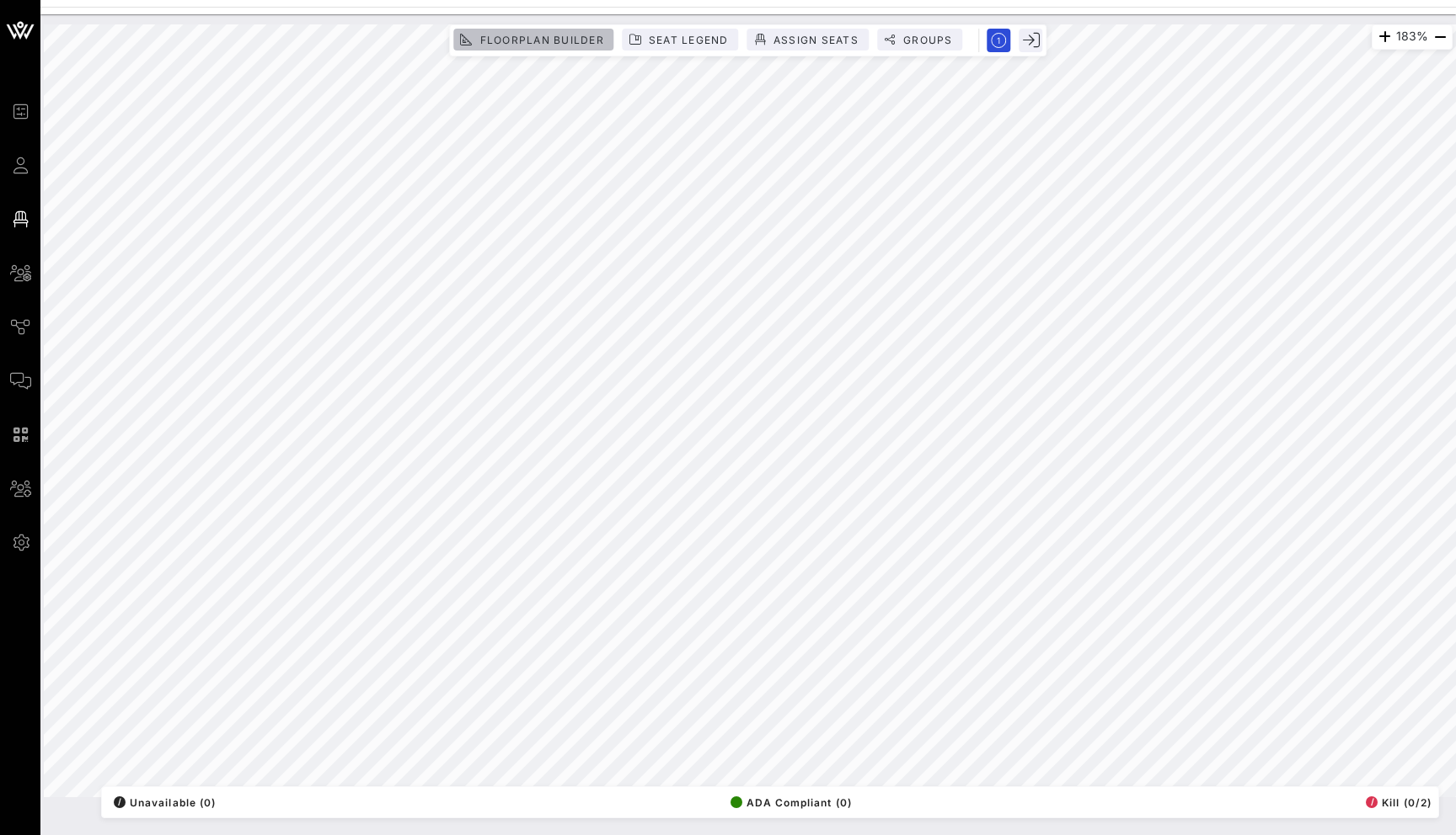
click at [557, 36] on span "Floorplan Builder" at bounding box center [541, 39] width 125 height 12
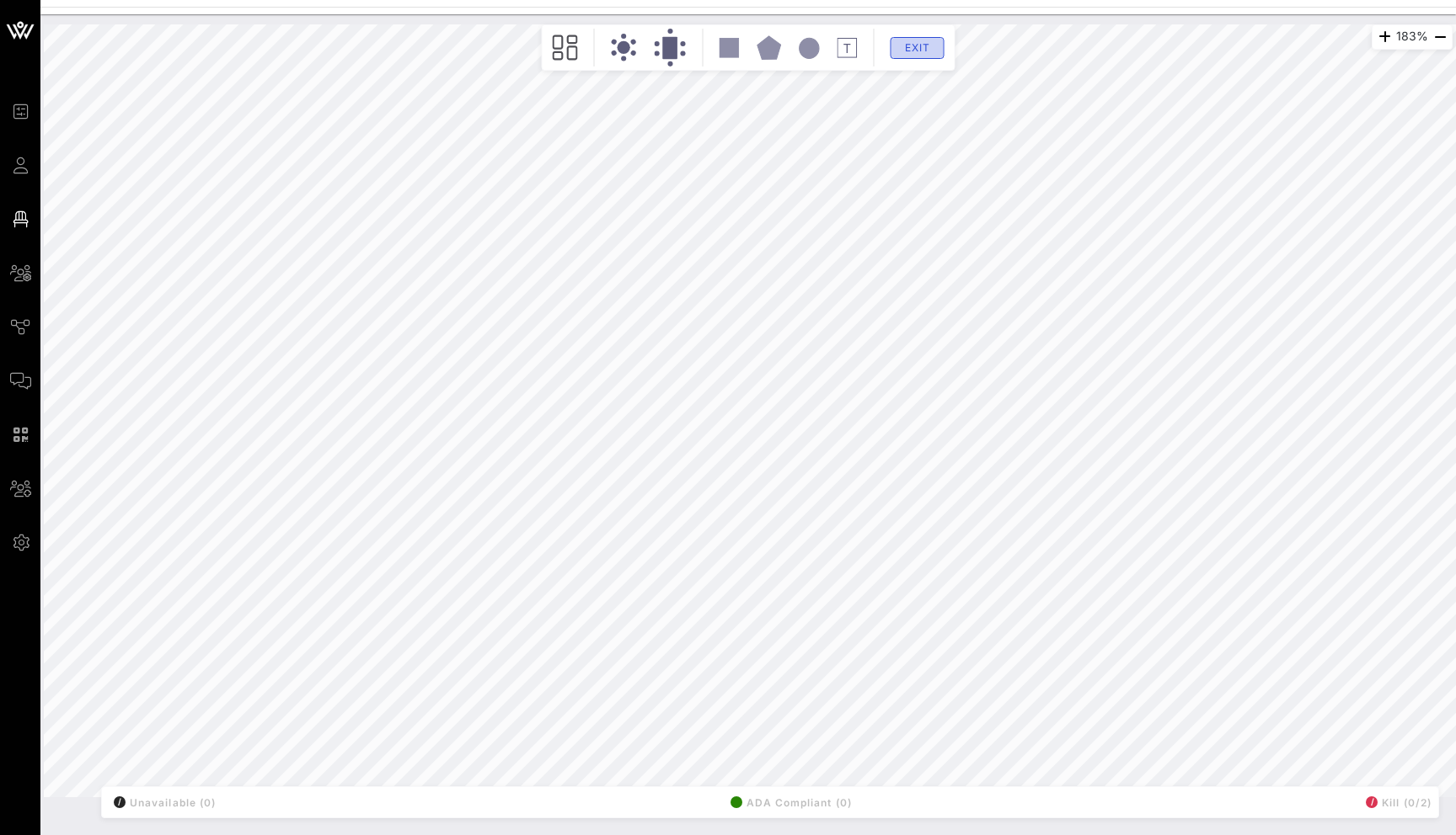
click at [910, 45] on span "Exit" at bounding box center [917, 47] width 32 height 12
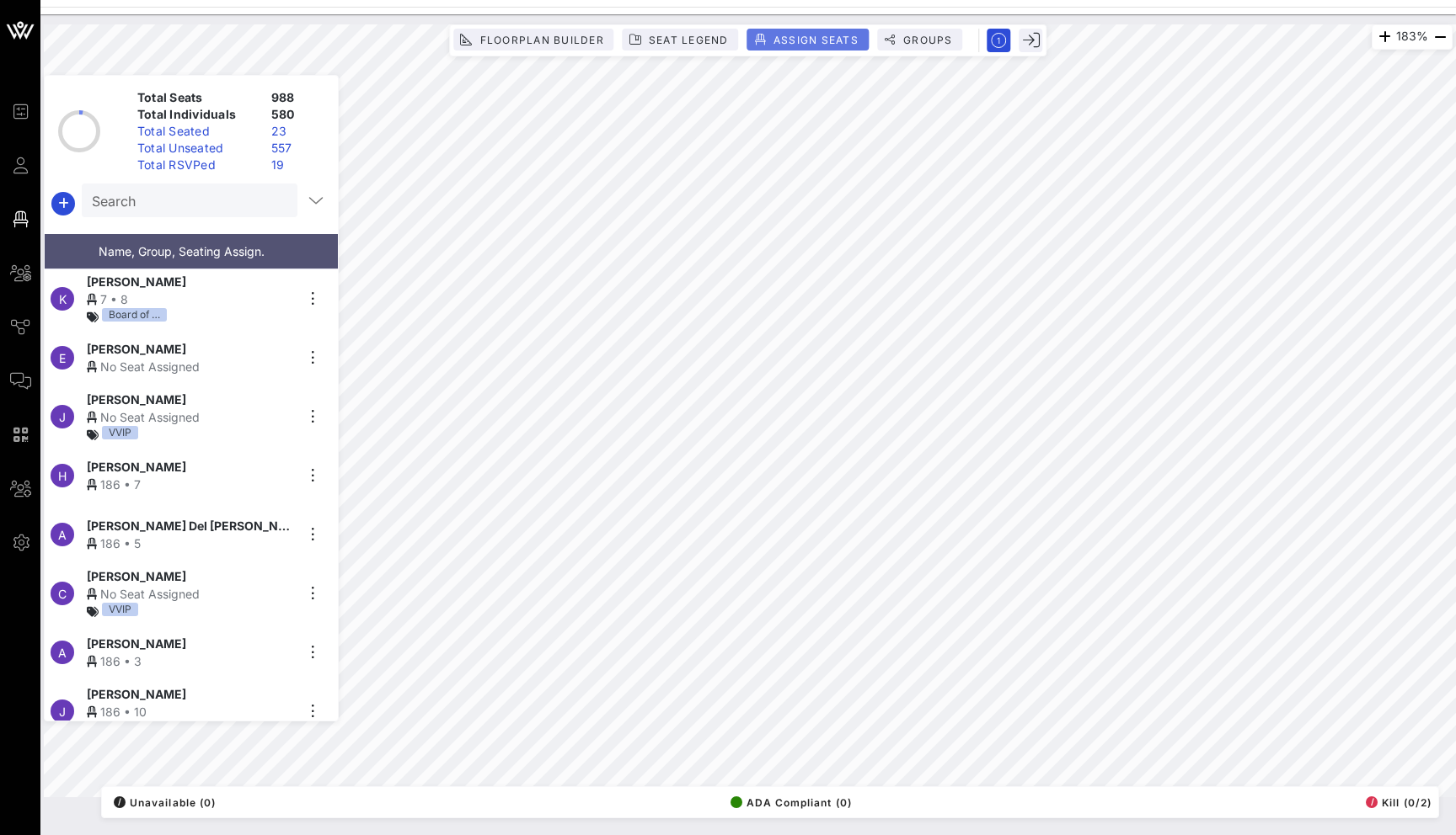
click at [858, 44] on span "Assign Seats" at bounding box center [816, 39] width 86 height 12
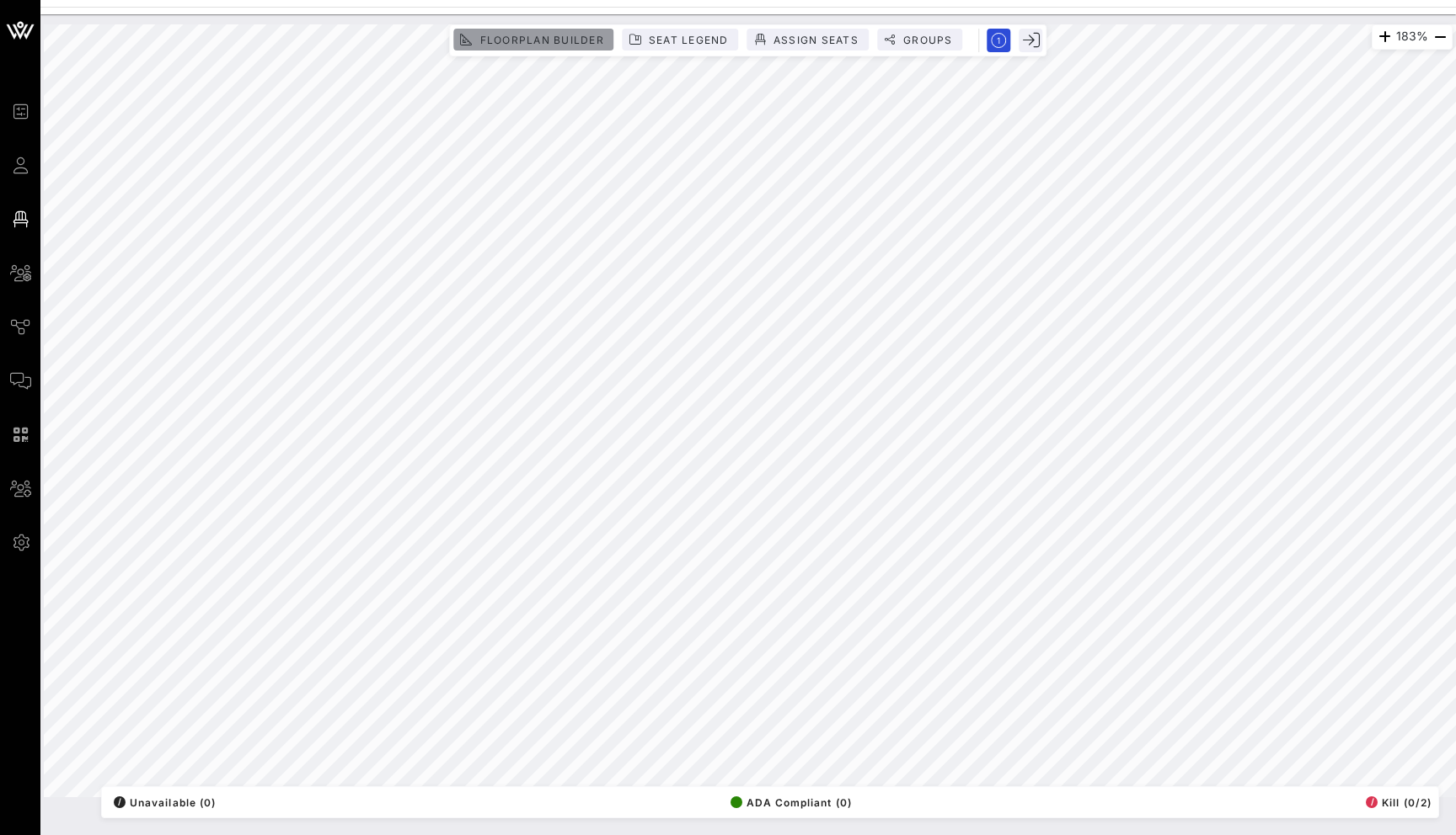
click at [589, 37] on span "Floorplan Builder" at bounding box center [541, 39] width 125 height 12
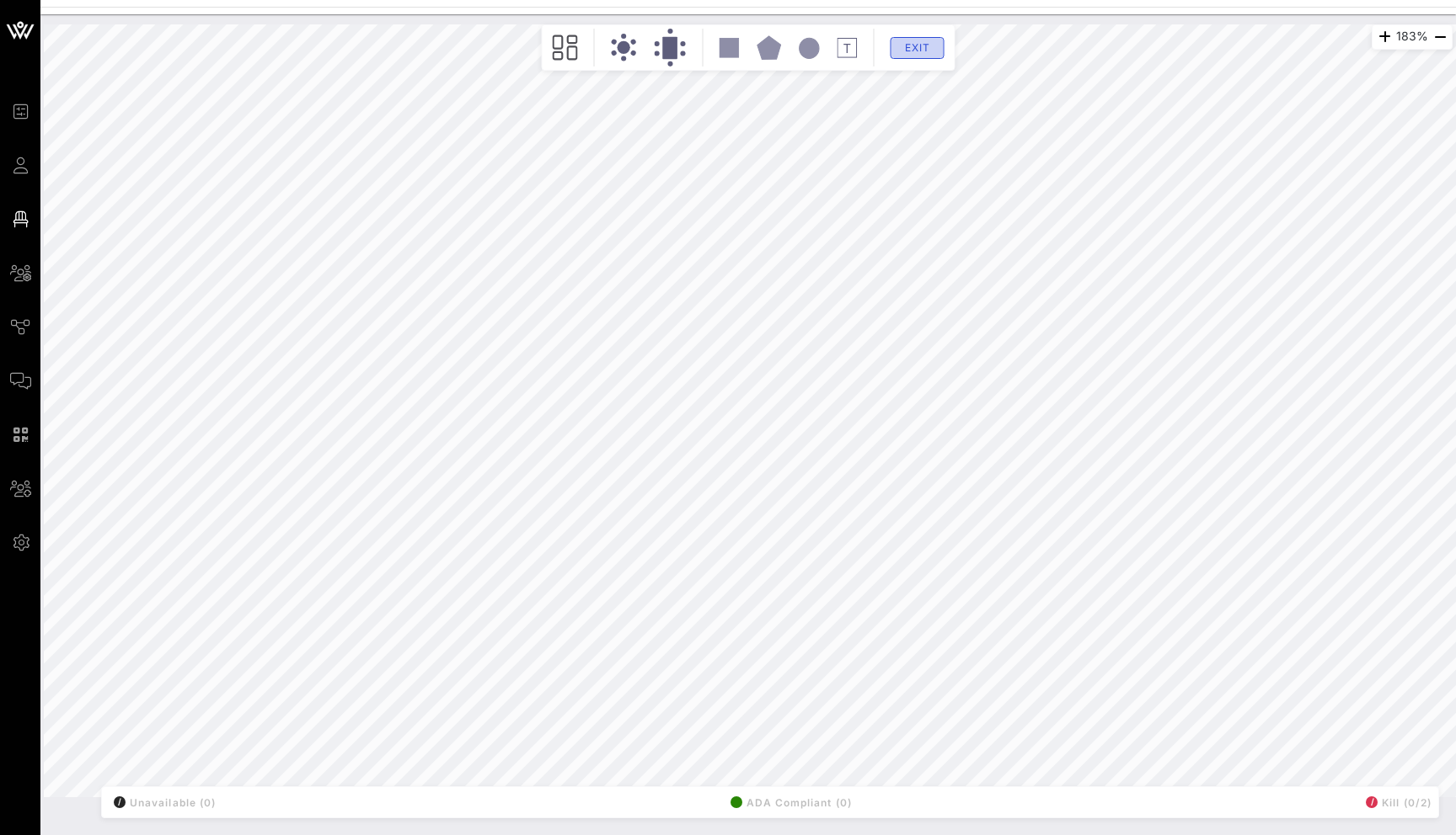
click at [915, 47] on span "Exit" at bounding box center [917, 47] width 32 height 12
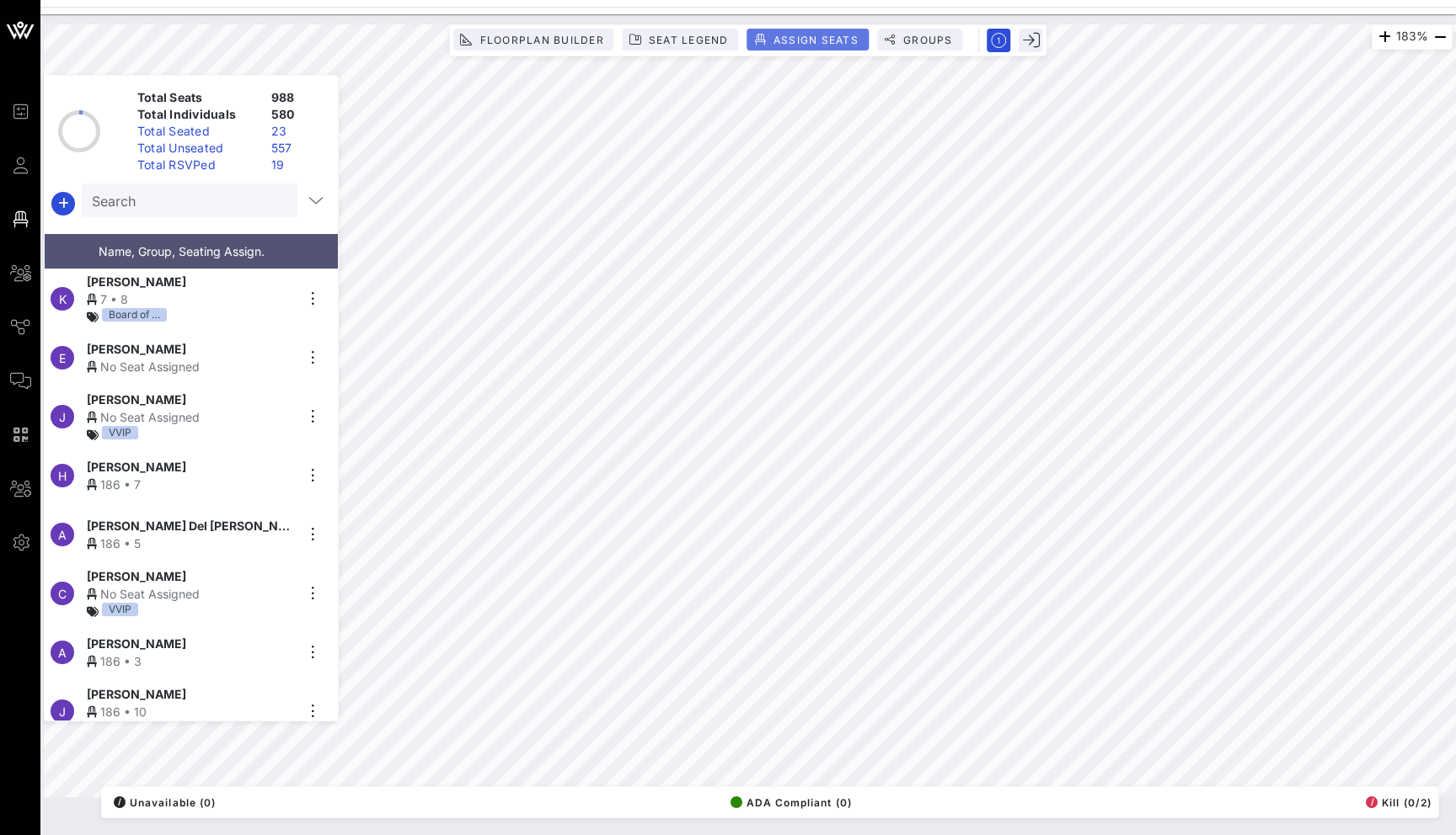
click at [866, 41] on button "Assign Seats" at bounding box center [807, 39] width 121 height 22
